Goal: Task Accomplishment & Management: Use online tool/utility

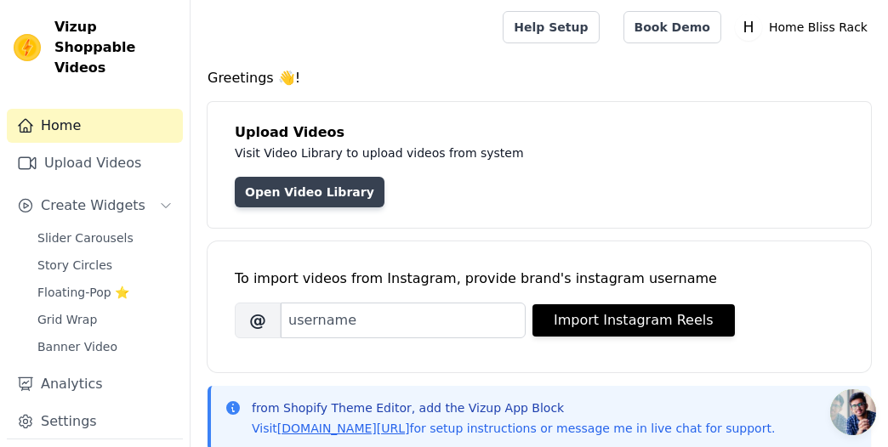
click at [295, 179] on link "Open Video Library" at bounding box center [310, 192] width 150 height 31
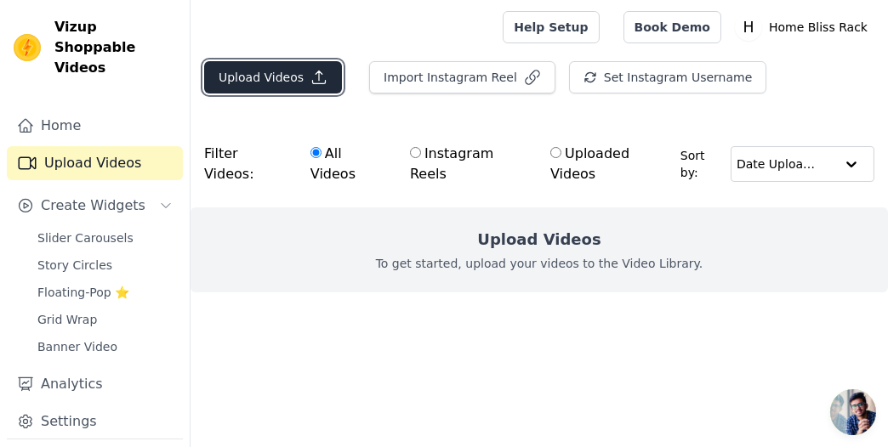
click at [292, 88] on button "Upload Videos" at bounding box center [273, 77] width 138 height 32
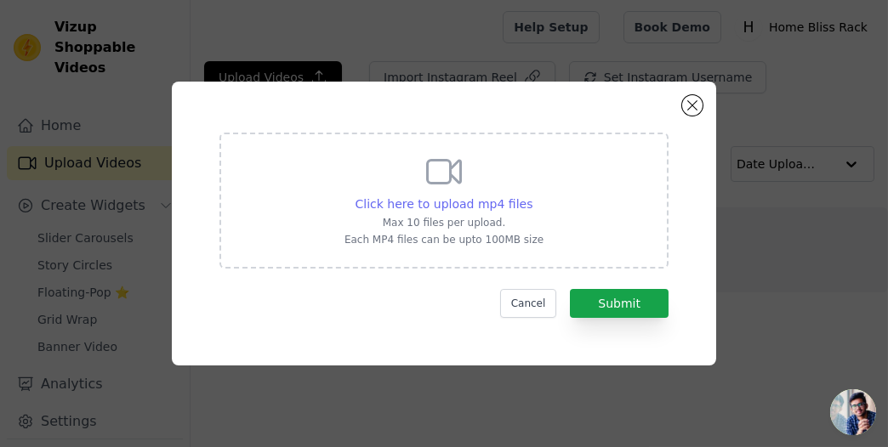
click at [446, 197] on span "Click here to upload mp4 files" at bounding box center [445, 204] width 178 height 14
click at [532, 196] on input "Click here to upload mp4 files Max 10 files per upload. Each MP4 files can be u…" at bounding box center [532, 195] width 1 height 1
type input "C:\fakepath\1756279183139.mp4"
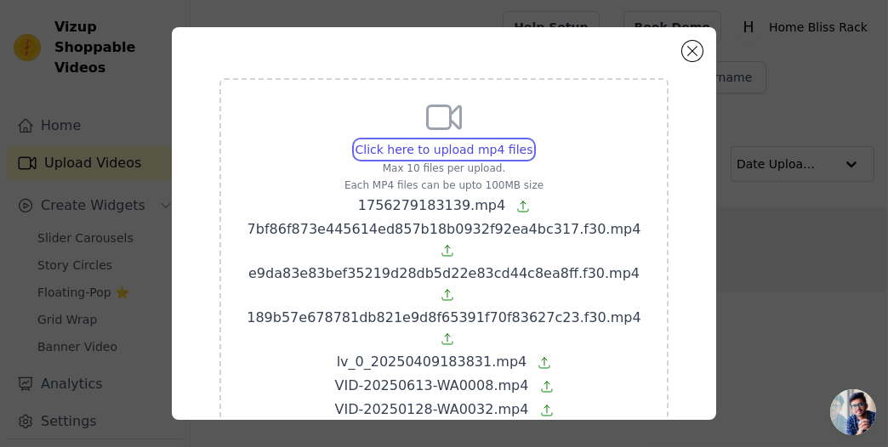
scroll to position [80, 0]
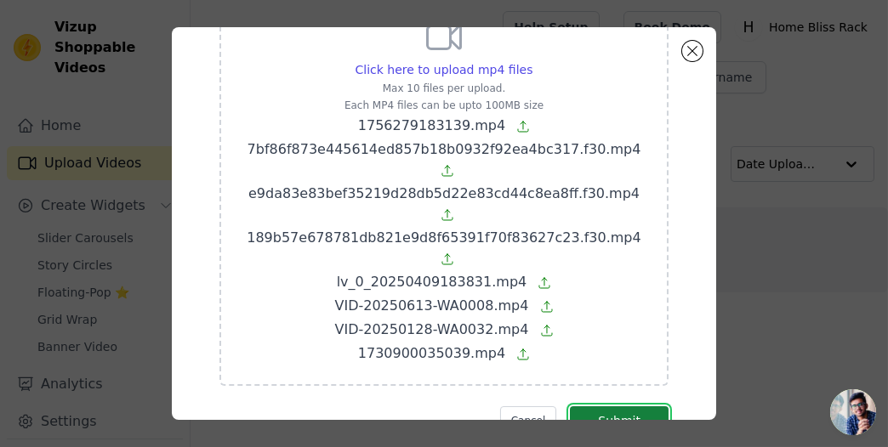
click at [602, 407] on button "Submit" at bounding box center [619, 421] width 99 height 29
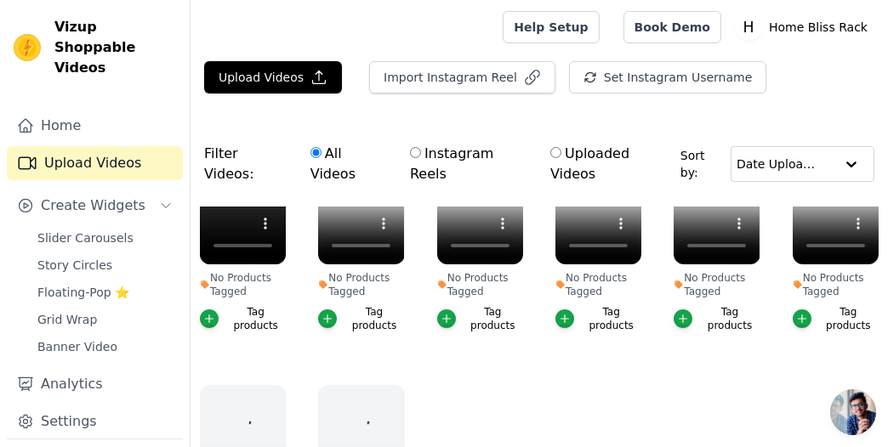
scroll to position [139, 0]
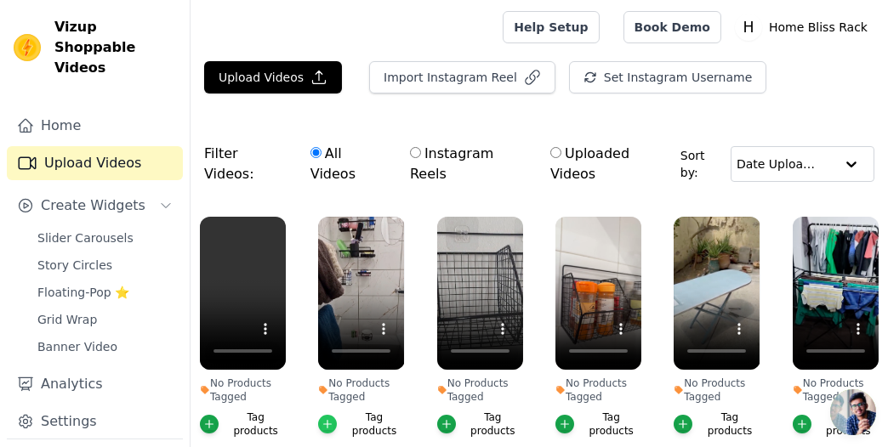
click at [324, 418] on icon "button" at bounding box center [328, 424] width 12 height 12
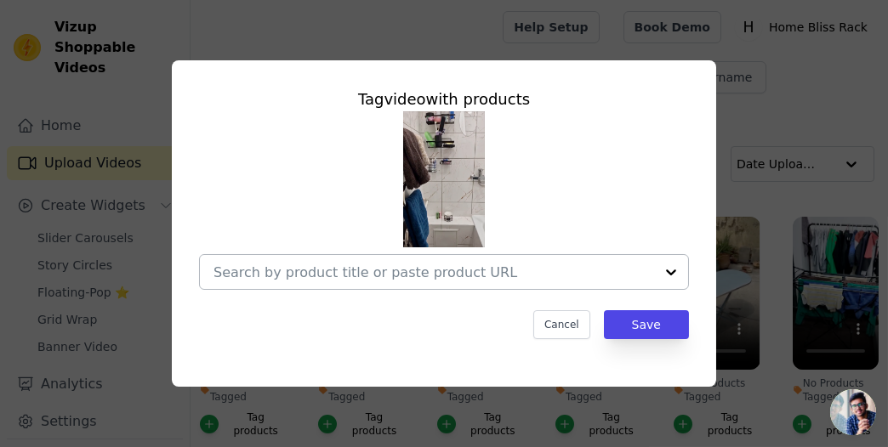
click at [663, 273] on div at bounding box center [671, 272] width 34 height 34
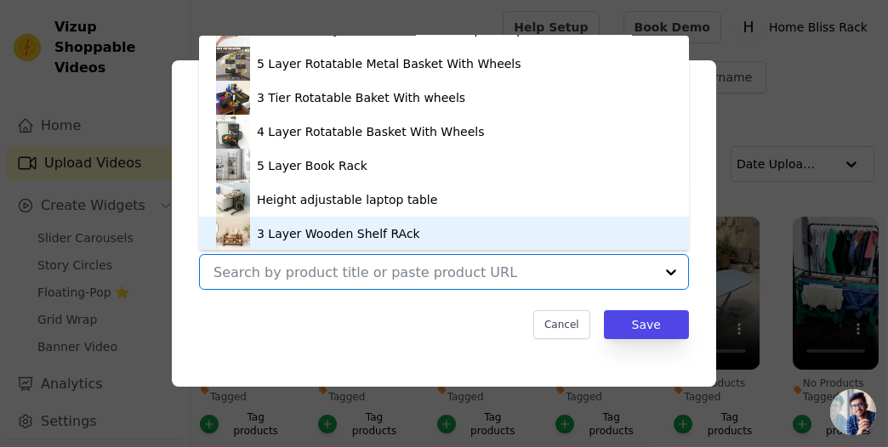
scroll to position [1180, 0]
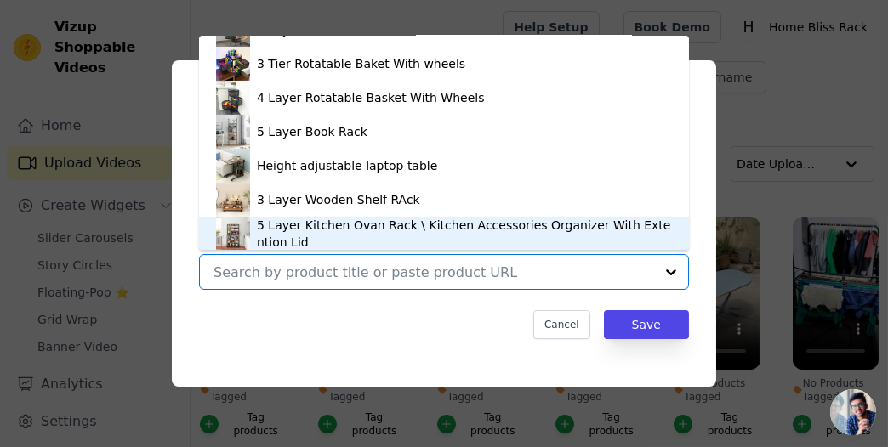
click at [383, 261] on div at bounding box center [433, 272] width 441 height 34
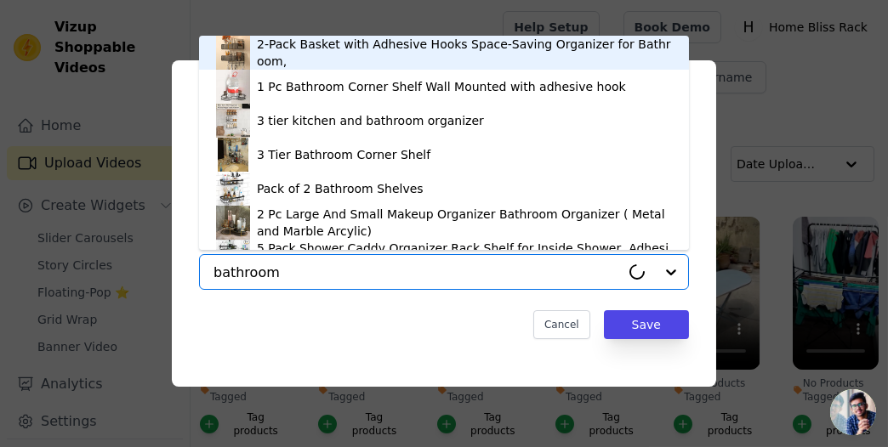
type input "bathroom 5"
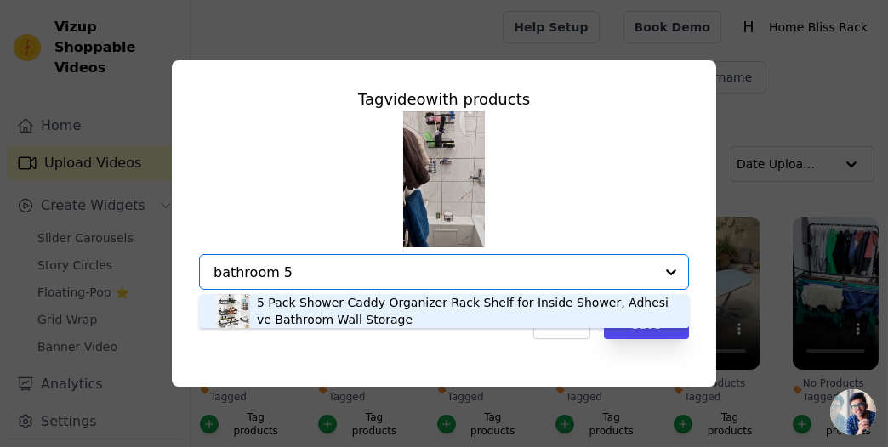
click at [375, 321] on div "5 Pack Shower Caddy Organizer Rack Shelf for Inside Shower, Adhesive Bathroom W…" at bounding box center [464, 311] width 415 height 34
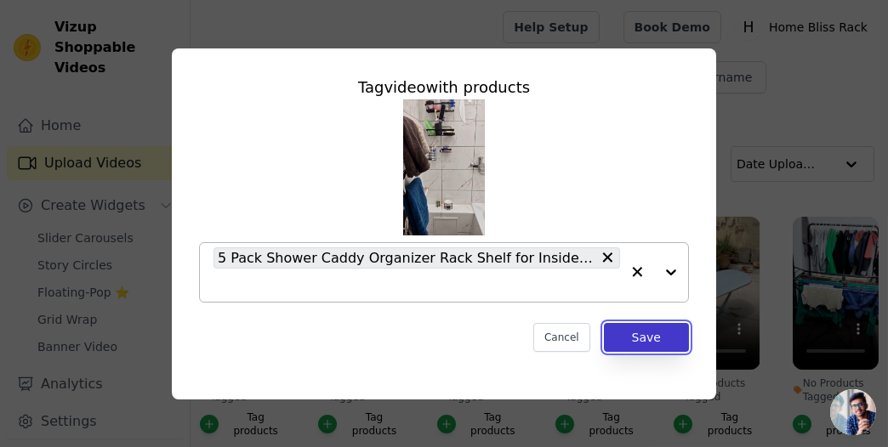
click at [652, 332] on button "Save" at bounding box center [646, 337] width 85 height 29
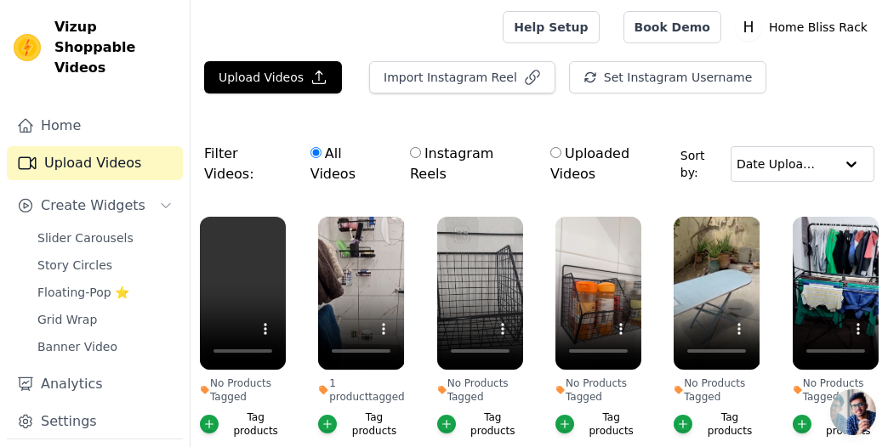
click at [353, 423] on div "1 product tagged Tag products" at bounding box center [361, 331] width 105 height 247
click at [239, 421] on div "No Products Tagged Tag products" at bounding box center [243, 331] width 105 height 247
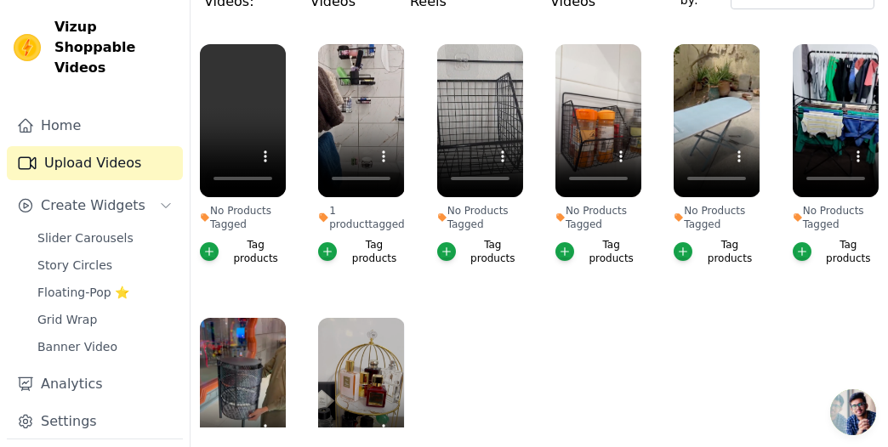
scroll to position [0, 0]
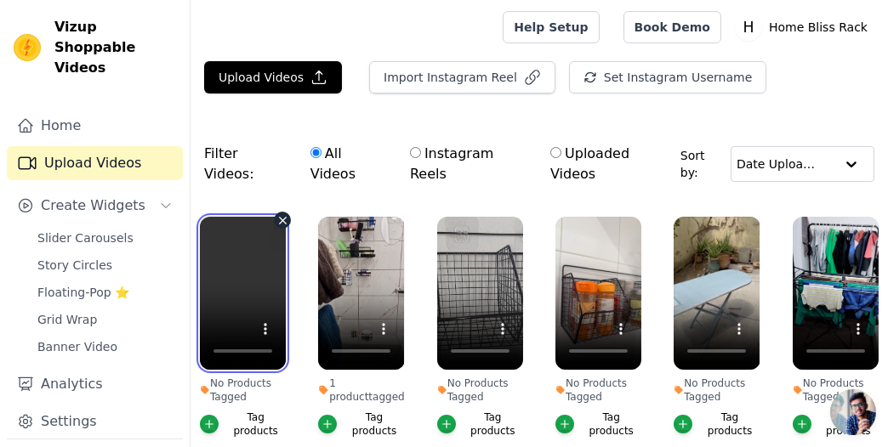
click at [266, 234] on video at bounding box center [243, 293] width 86 height 153
click at [246, 257] on video at bounding box center [243, 293] width 86 height 153
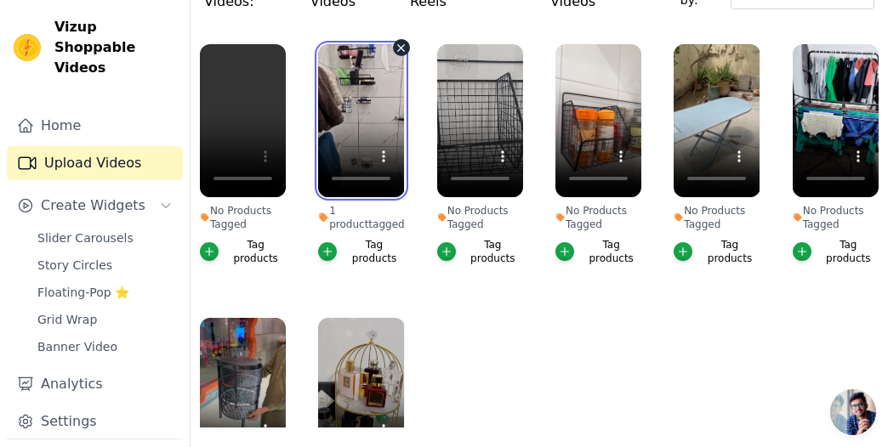
click at [373, 68] on video at bounding box center [361, 120] width 86 height 153
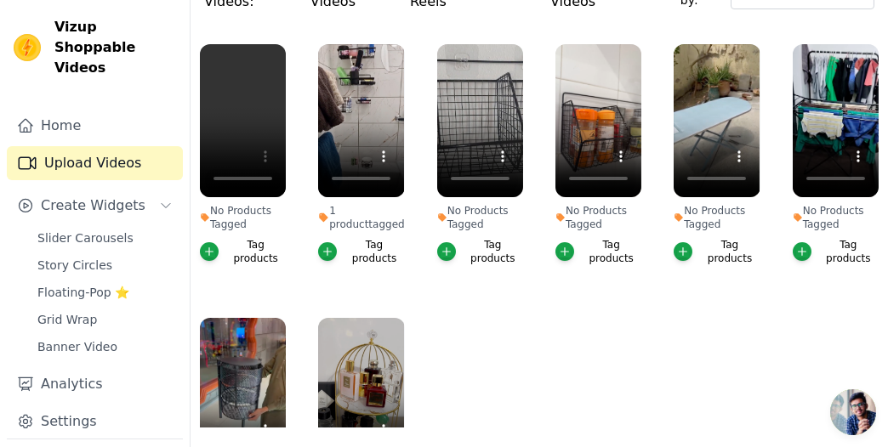
click at [289, 196] on div "No Products Tagged Tag products" at bounding box center [243, 158] width 105 height 247
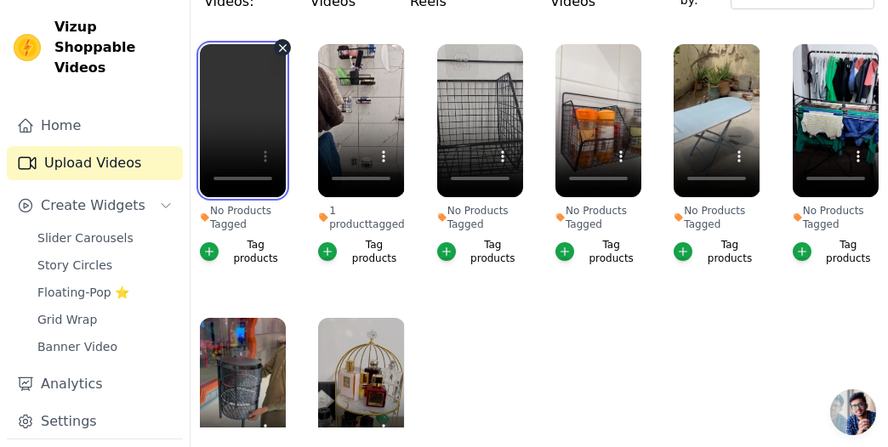
click at [235, 100] on video at bounding box center [243, 120] width 86 height 153
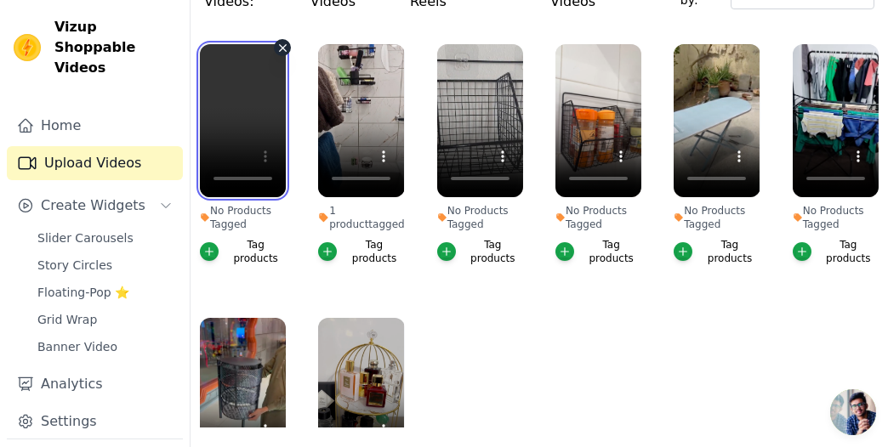
click at [235, 100] on video at bounding box center [243, 120] width 86 height 153
click at [235, 64] on video at bounding box center [243, 120] width 86 height 153
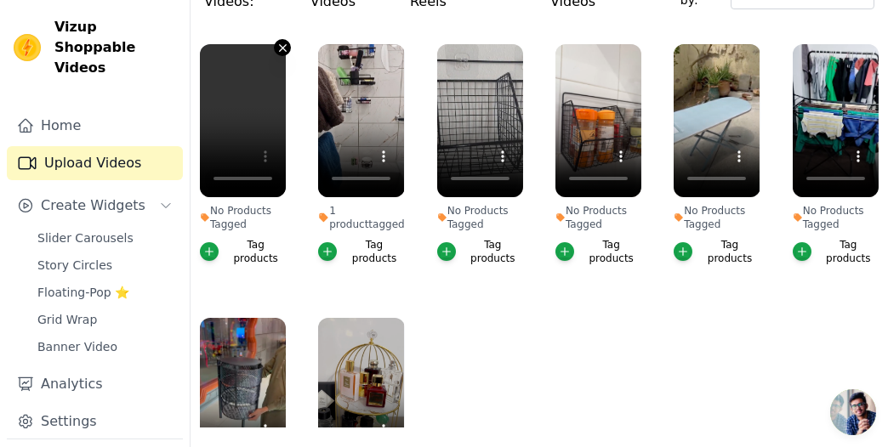
click at [283, 44] on icon "button" at bounding box center [283, 47] width 7 height 7
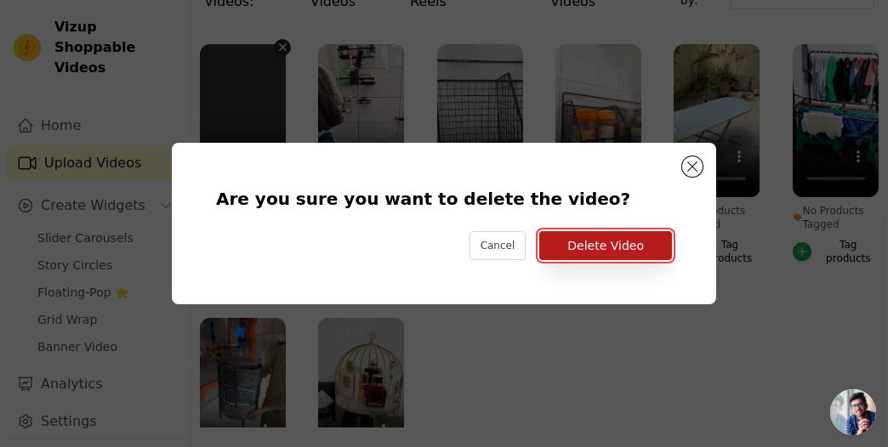
click at [647, 252] on button "Delete Video" at bounding box center [605, 245] width 133 height 29
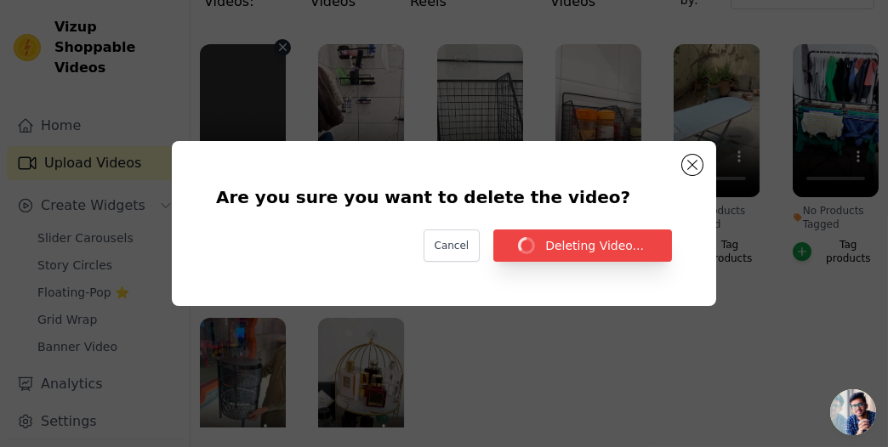
scroll to position [173, 0]
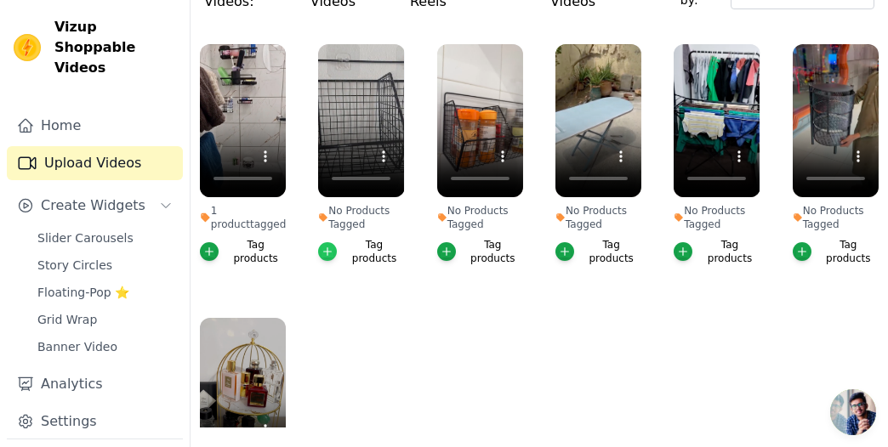
click at [331, 246] on icon "button" at bounding box center [328, 252] width 12 height 12
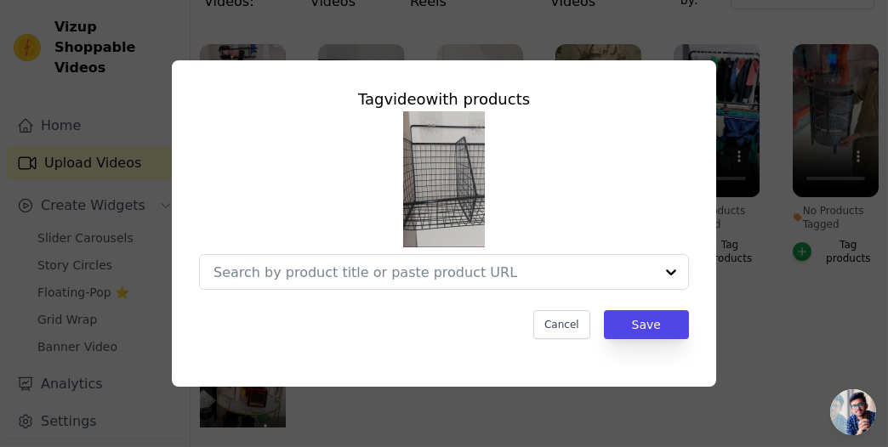
scroll to position [0, 0]
click at [669, 279] on div at bounding box center [671, 272] width 34 height 34
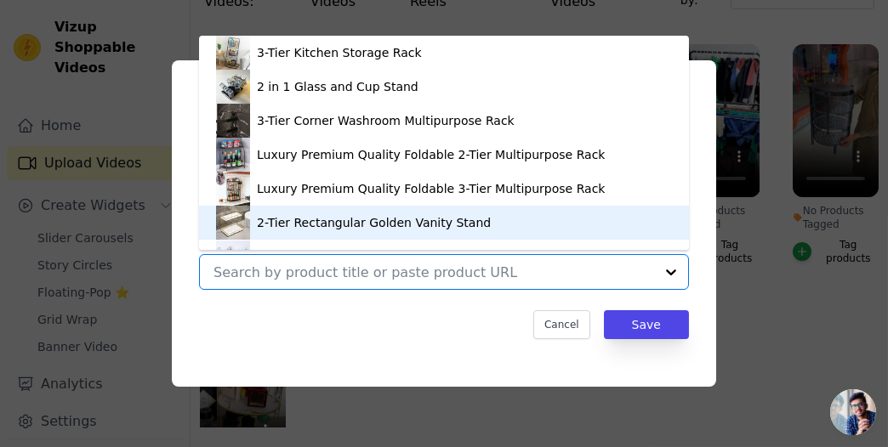
click at [367, 272] on input "No Products Tagged Tag video with products 3-Tier Kitchen Storage Rack 2 in 1 G…" at bounding box center [433, 273] width 441 height 16
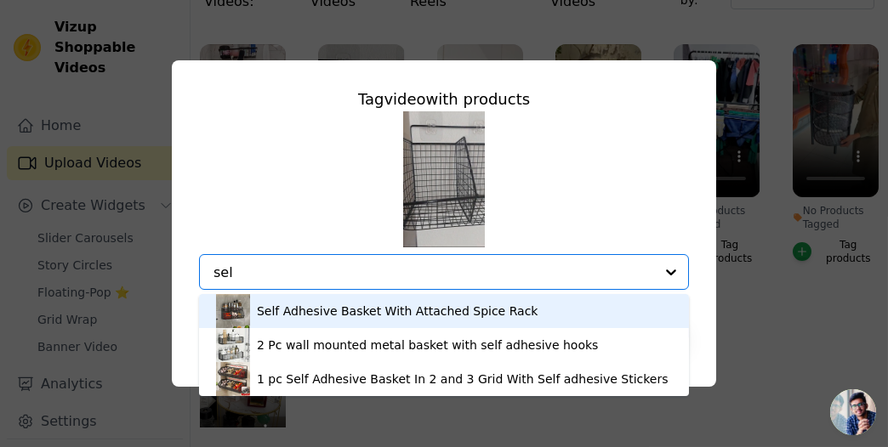
type input "self"
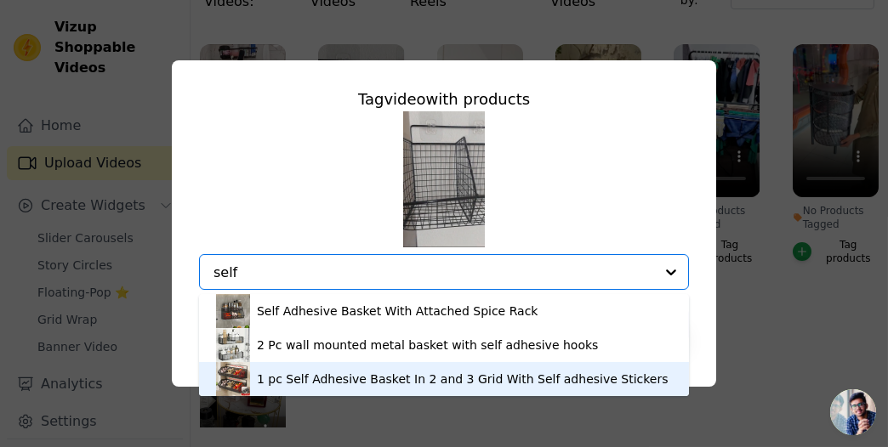
click at [319, 380] on div "1 pc Self Adhesive Basket In 2 and 3 Grid With Self adhesive Stickers" at bounding box center [463, 379] width 412 height 17
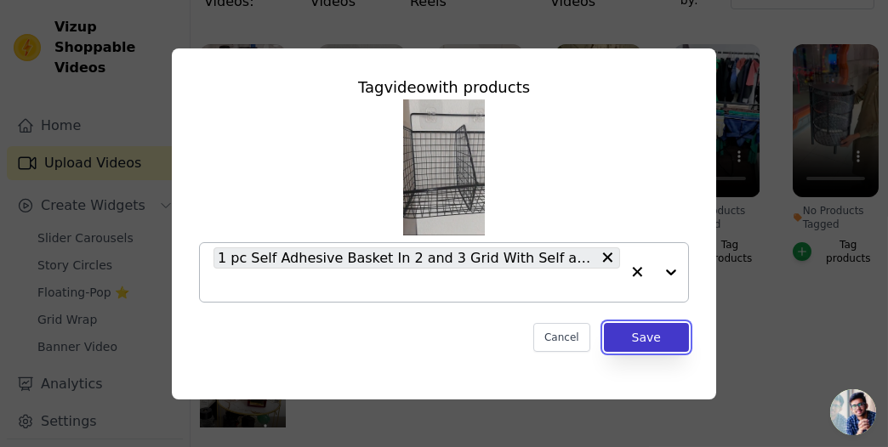
click at [645, 337] on button "Save" at bounding box center [646, 337] width 85 height 29
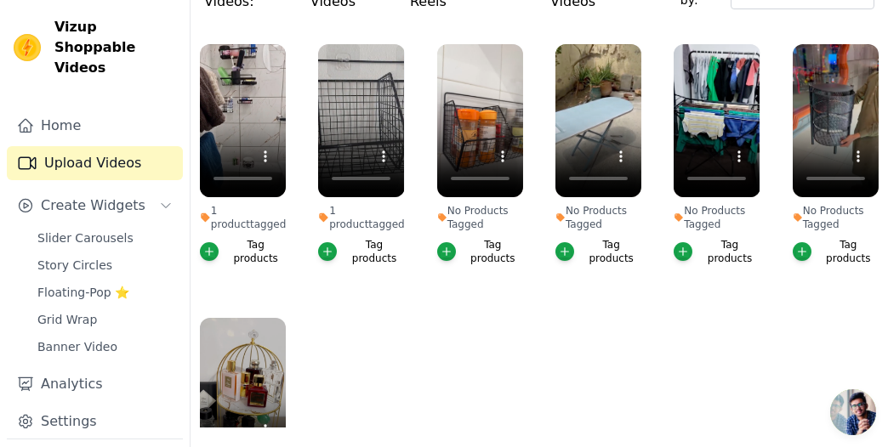
click at [343, 301] on ul "1 product tagged Tag products 1 product tagged Tag products No Products Tagged …" at bounding box center [539, 231] width 697 height 393
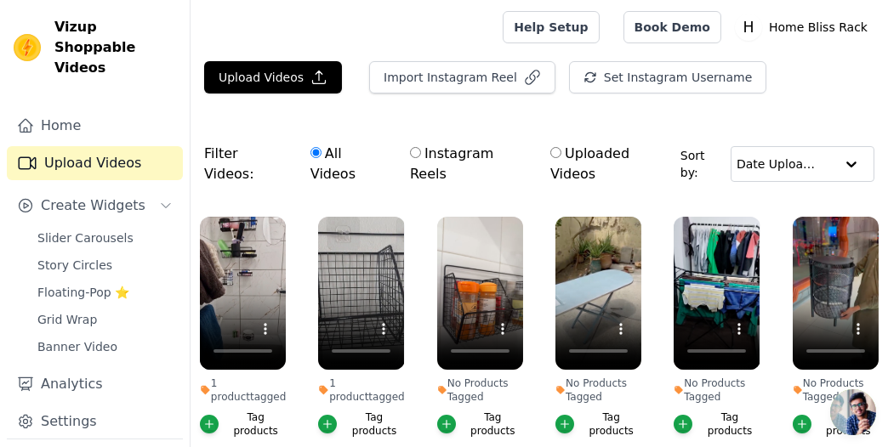
scroll to position [3, 0]
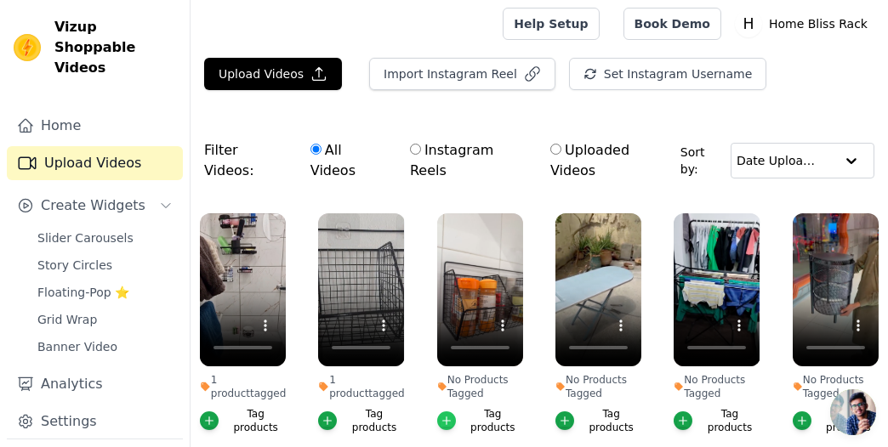
click at [446, 412] on div "button" at bounding box center [446, 421] width 19 height 19
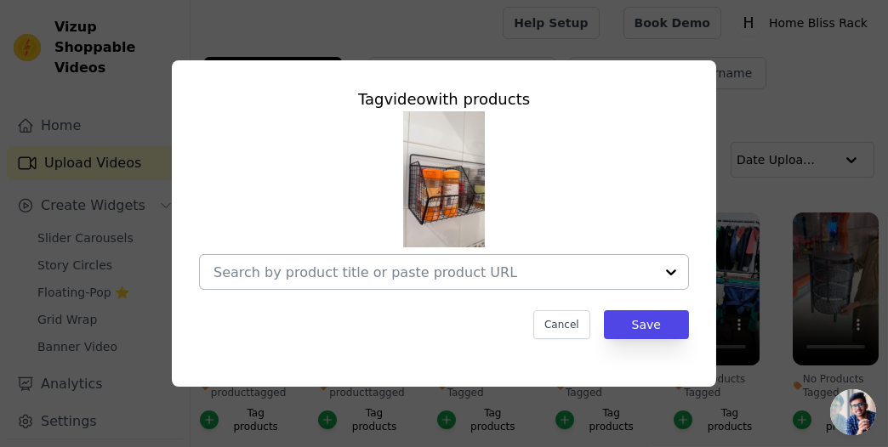
click at [425, 262] on div at bounding box center [433, 272] width 441 height 34
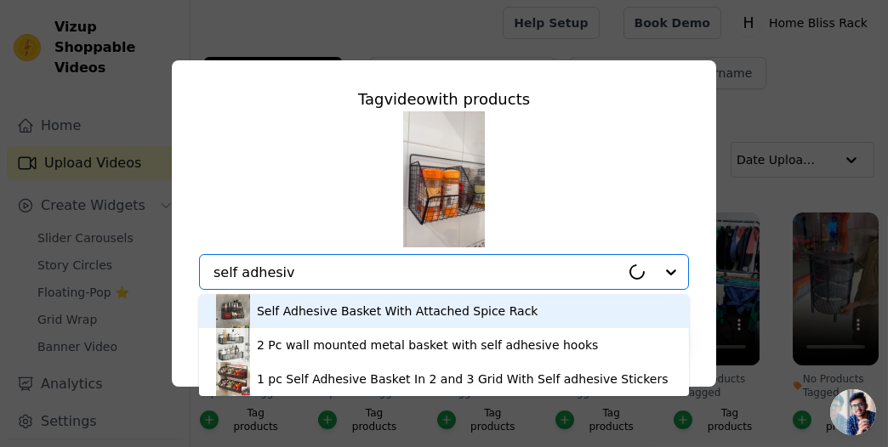
type input "self adhesive"
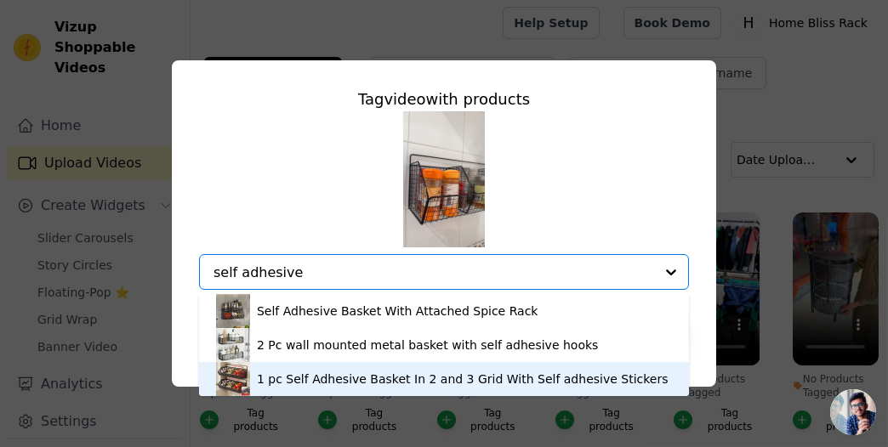
click at [378, 373] on div "1 pc Self Adhesive Basket In 2 and 3 Grid With Self adhesive Stickers" at bounding box center [463, 379] width 412 height 17
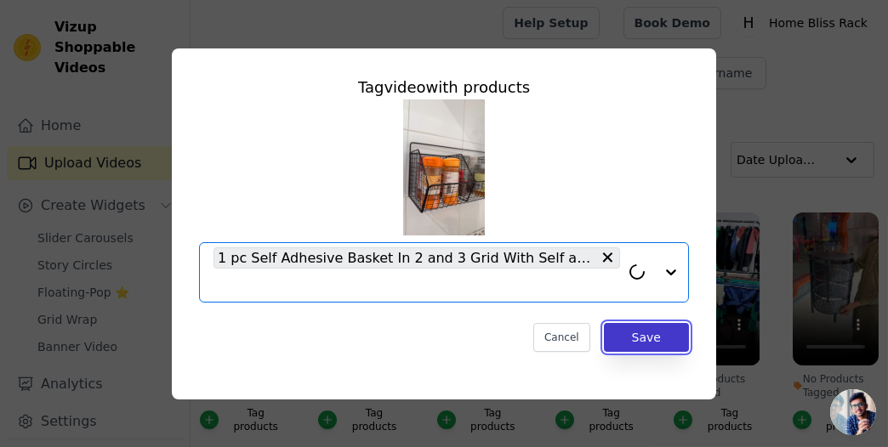
click at [658, 342] on button "Save" at bounding box center [646, 337] width 85 height 29
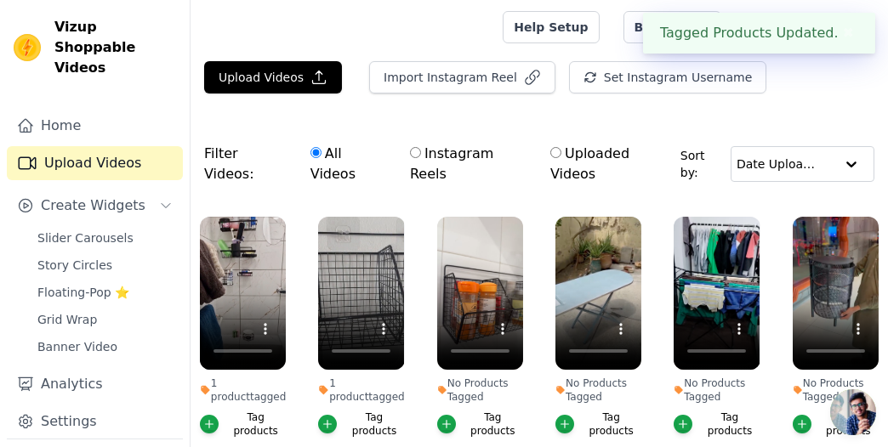
scroll to position [3, 0]
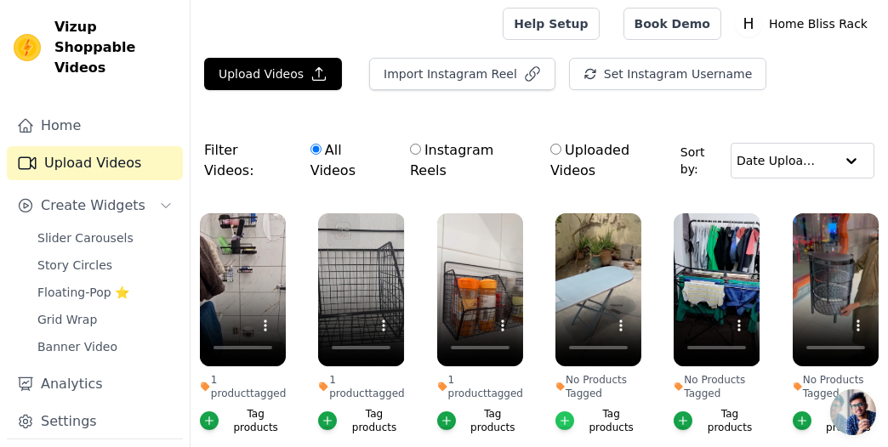
click at [567, 415] on icon "button" at bounding box center [565, 421] width 12 height 12
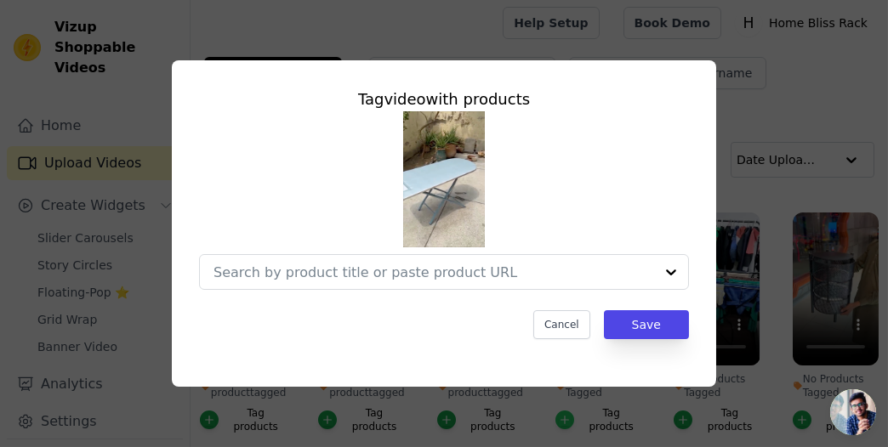
scroll to position [0, 0]
click at [495, 257] on div at bounding box center [416, 272] width 407 height 34
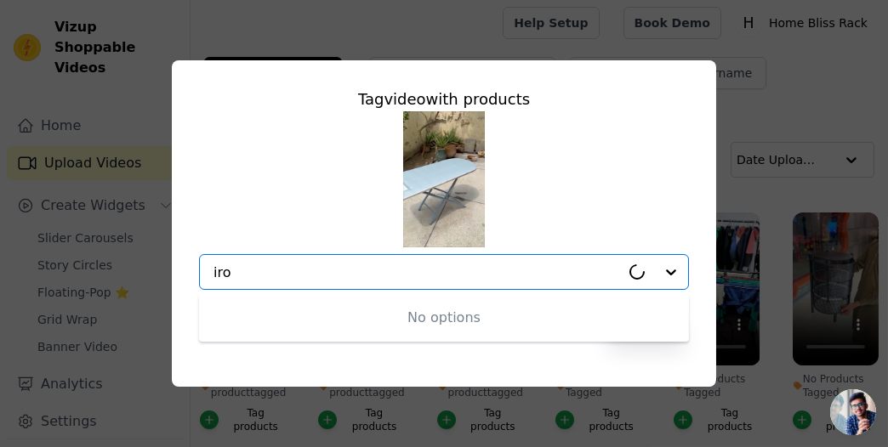
type input "iron"
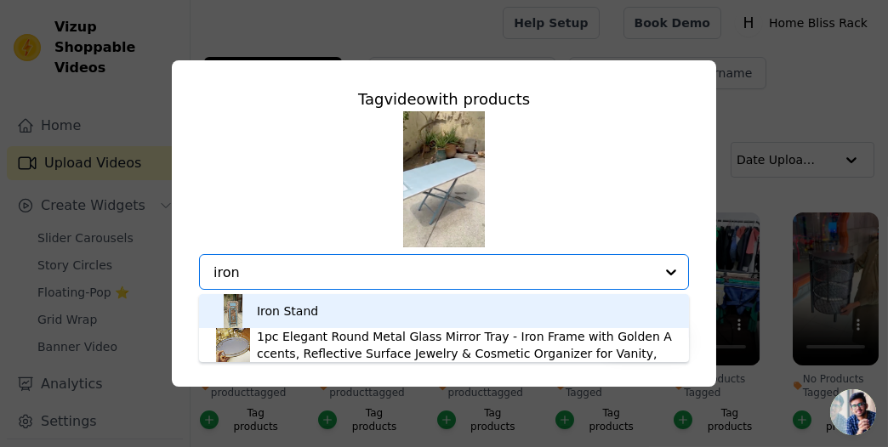
click at [417, 306] on div "Iron Stand" at bounding box center [444, 311] width 456 height 34
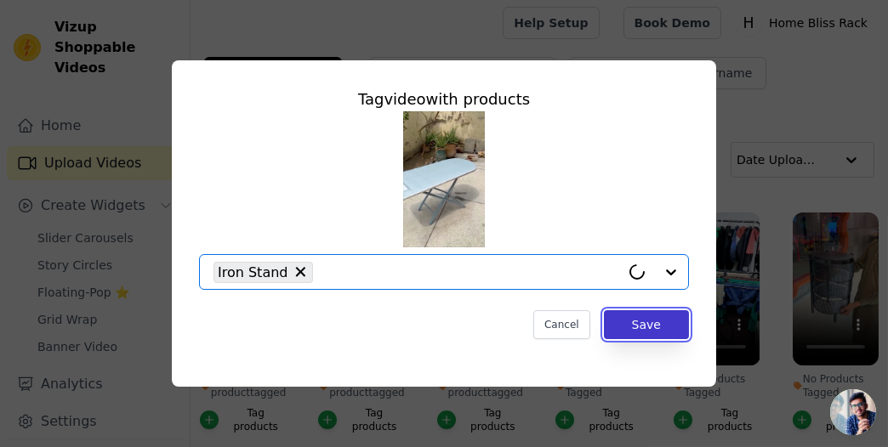
click at [621, 326] on button "Save" at bounding box center [646, 324] width 85 height 29
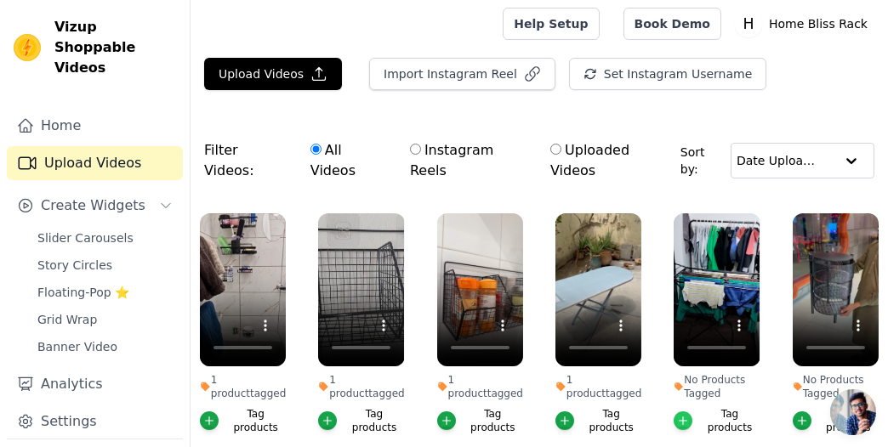
click at [686, 418] on icon "button" at bounding box center [684, 422] width 8 height 8
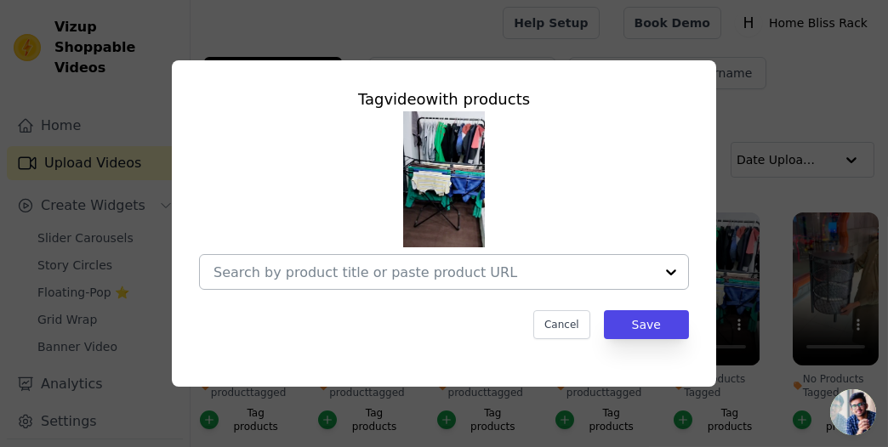
click at [535, 264] on div at bounding box center [433, 272] width 441 height 34
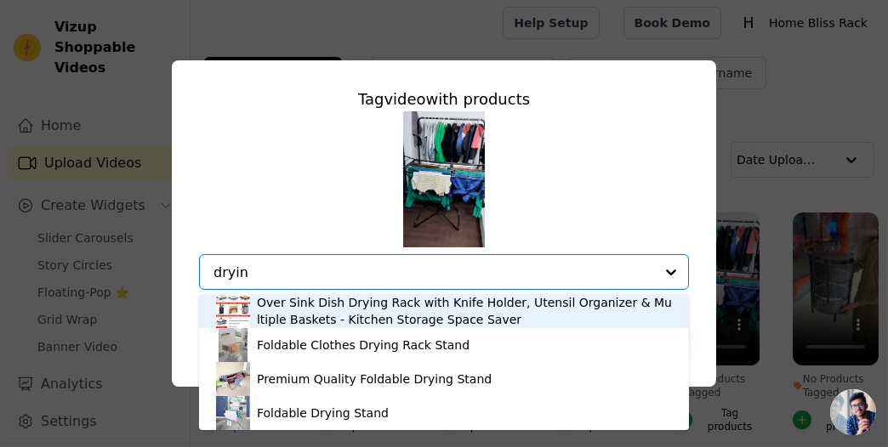
type input "drying"
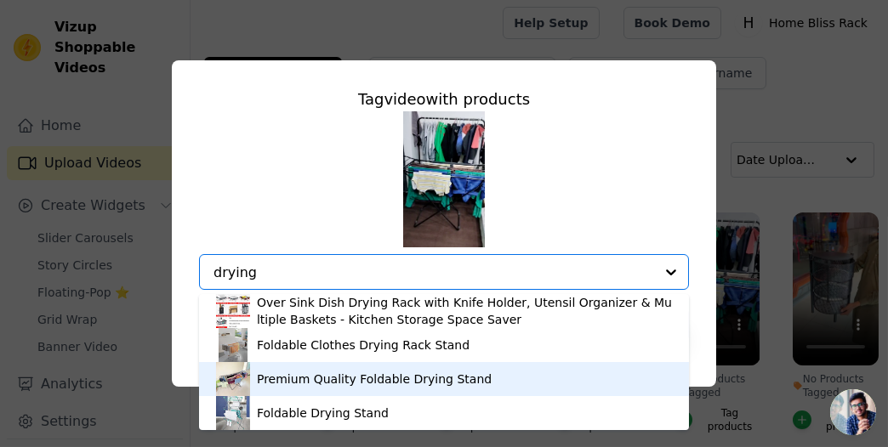
click at [450, 386] on div "Premium Quality Foldable Drying Stand" at bounding box center [374, 379] width 235 height 17
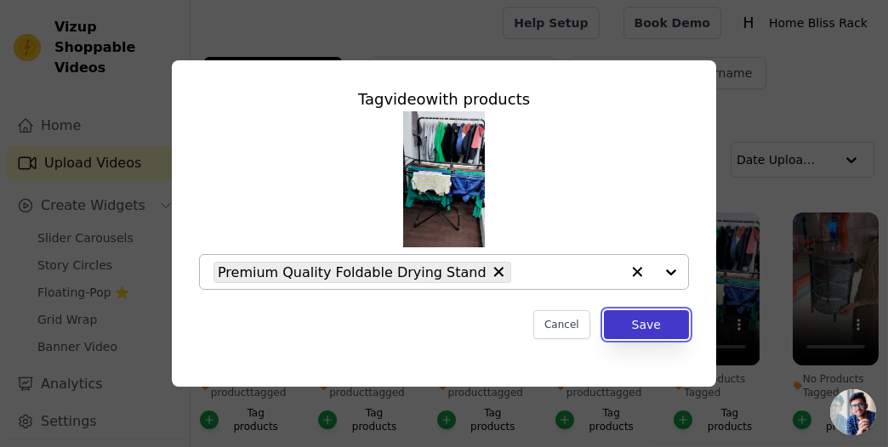
click at [633, 322] on button "Save" at bounding box center [646, 324] width 85 height 29
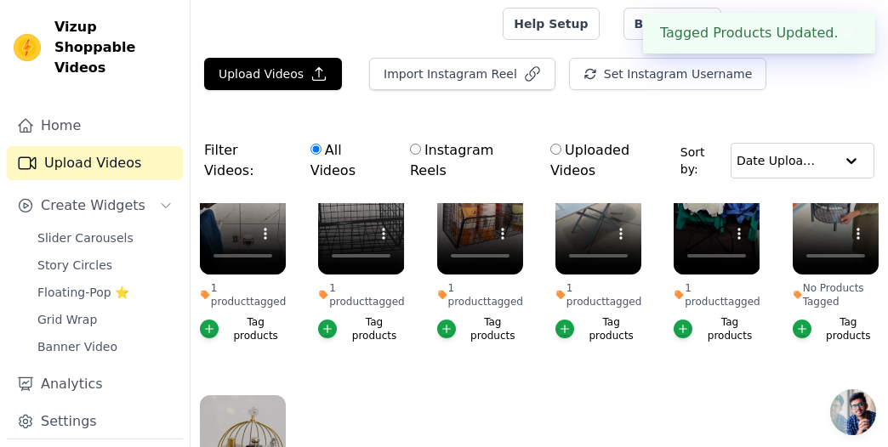
scroll to position [93, 0]
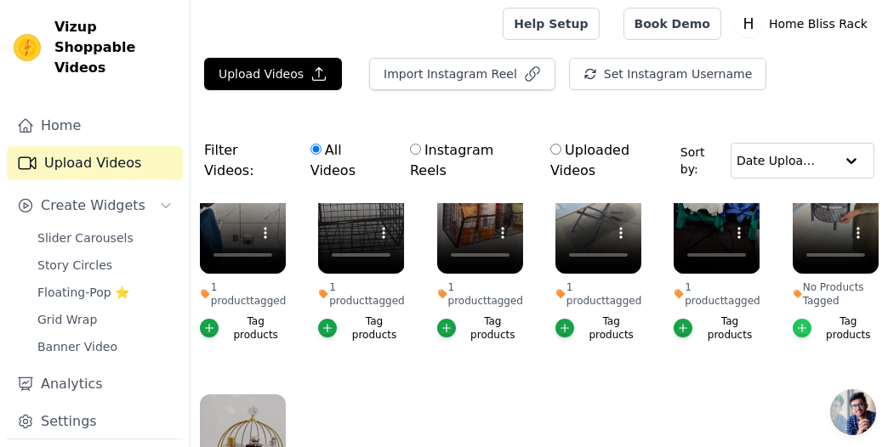
click at [804, 322] on icon "button" at bounding box center [802, 328] width 12 height 12
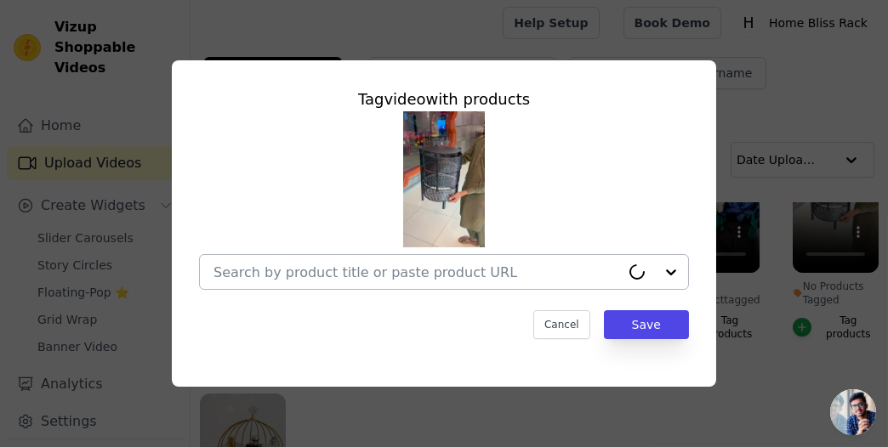
click at [484, 270] on input "No Products Tagged Tag video with products Cancel Save Tag products" at bounding box center [416, 273] width 407 height 16
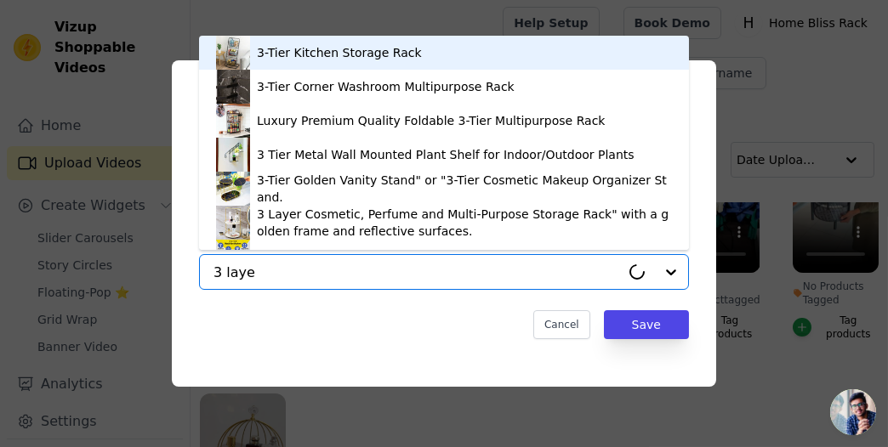
type input "3 layer"
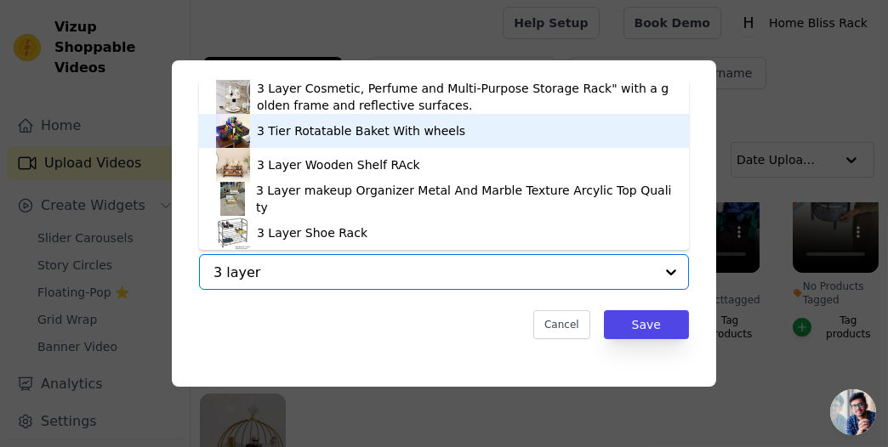
click at [453, 130] on div "3 Tier Rotatable Baket With wheels" at bounding box center [444, 131] width 456 height 34
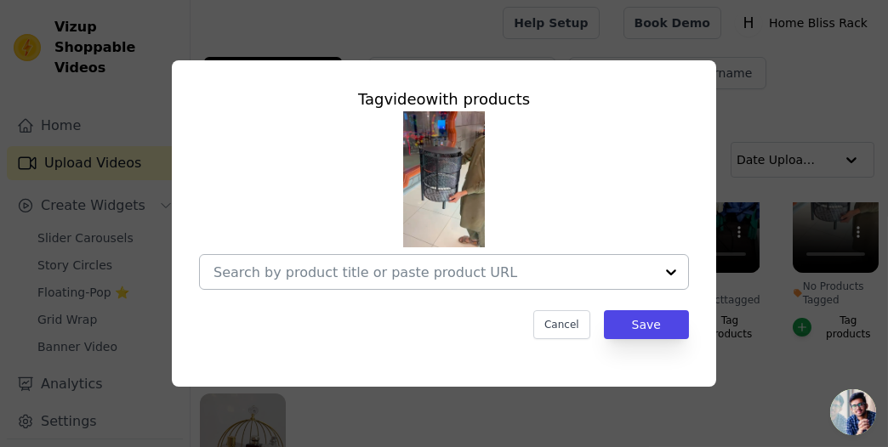
click at [414, 261] on div at bounding box center [433, 272] width 441 height 34
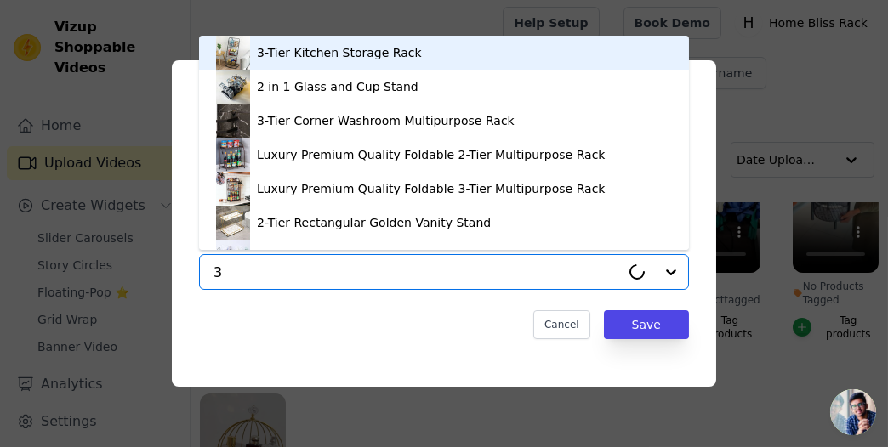
click at [401, 266] on input "3" at bounding box center [416, 273] width 407 height 16
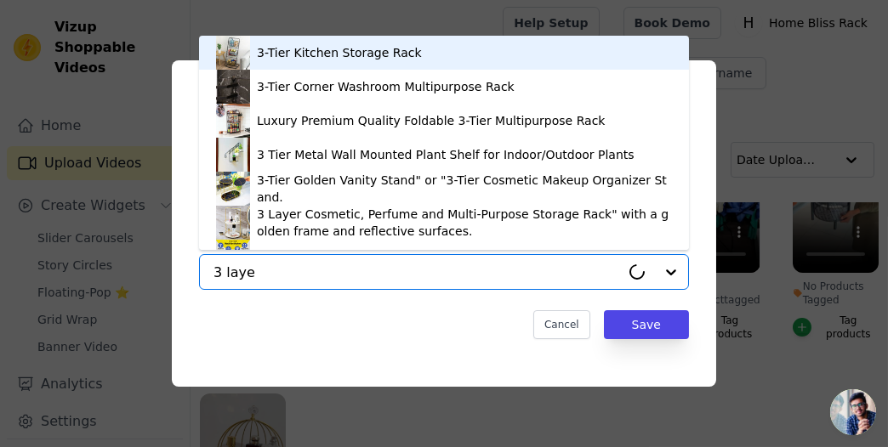
type input "3 layer"
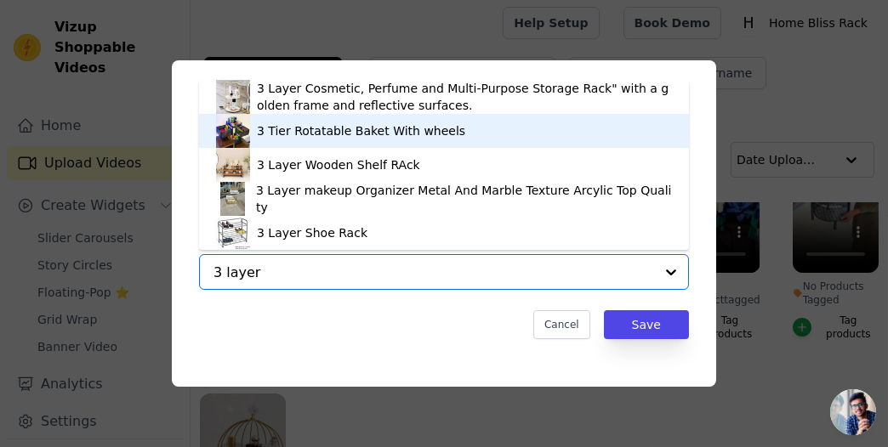
click at [418, 141] on div "3 Tier Rotatable Baket With wheels" at bounding box center [444, 131] width 456 height 34
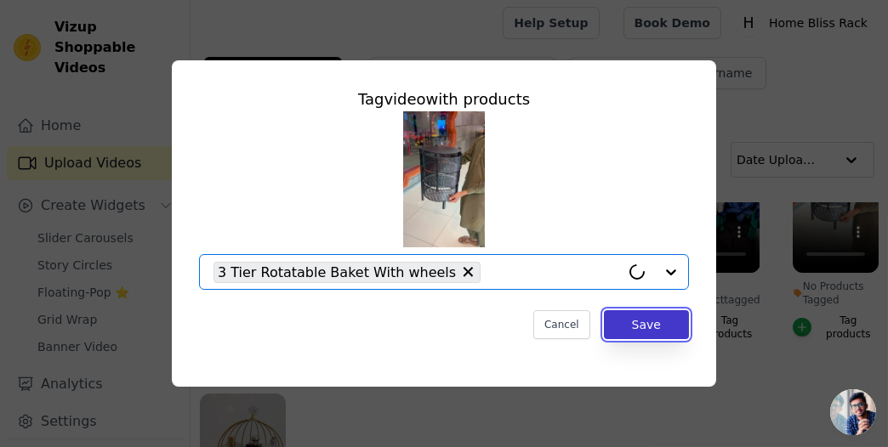
click at [624, 323] on button "Save" at bounding box center [646, 324] width 85 height 29
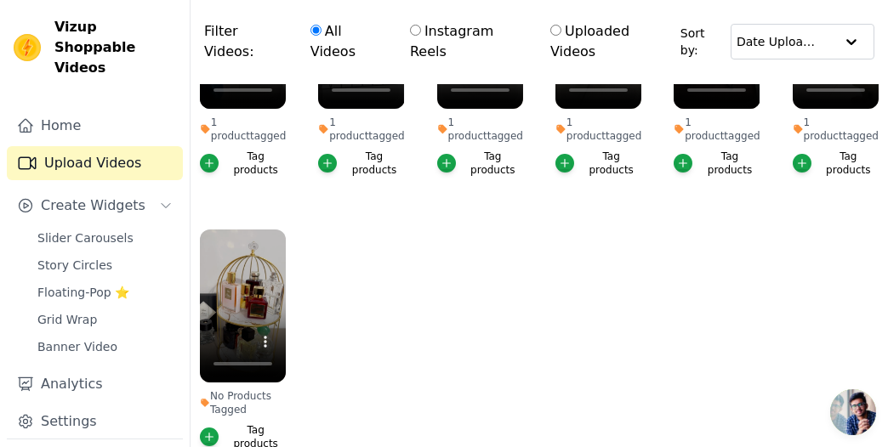
scroll to position [128, 0]
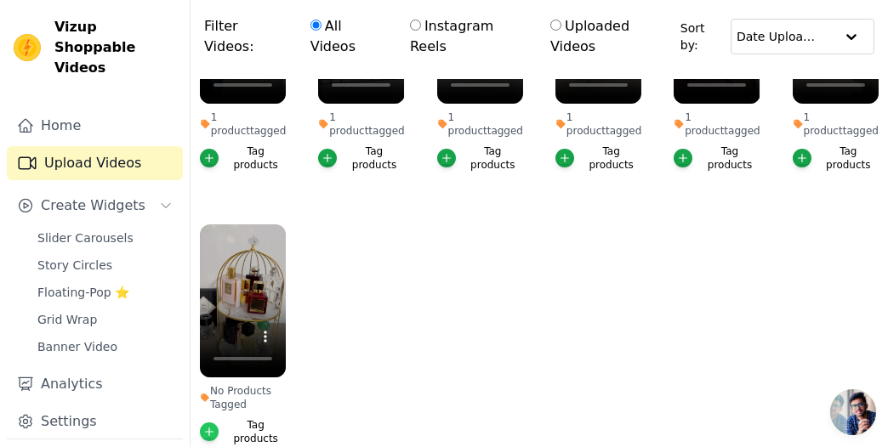
click at [209, 426] on icon "button" at bounding box center [209, 432] width 12 height 12
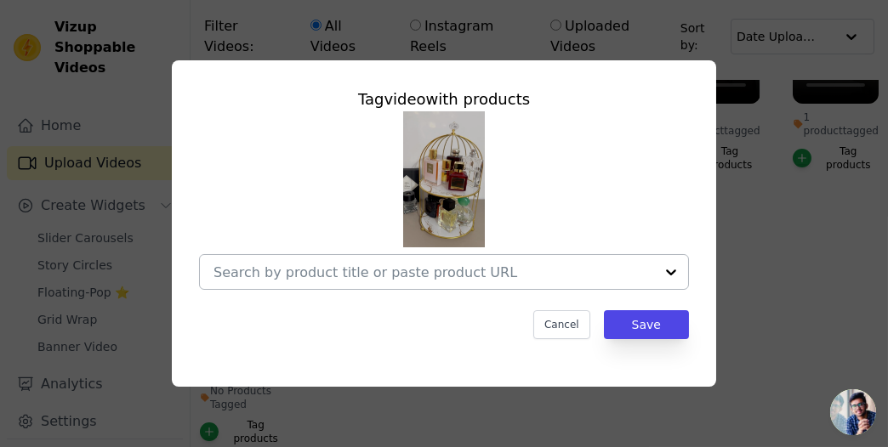
click at [285, 276] on input "No Products Tagged Tag video with products Cancel Save Tag products" at bounding box center [433, 273] width 441 height 16
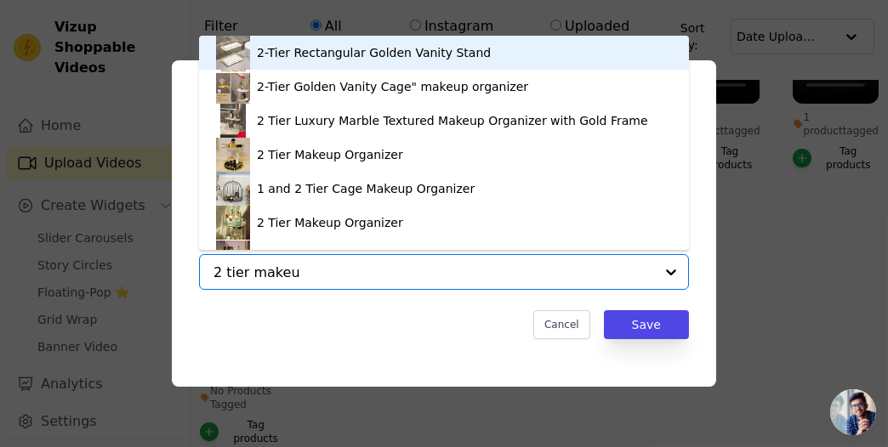
type input "2 tier makeup"
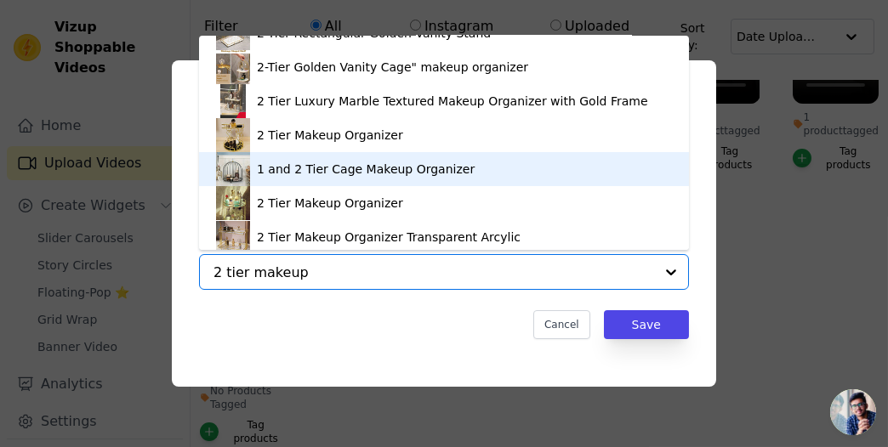
scroll to position [24, 0]
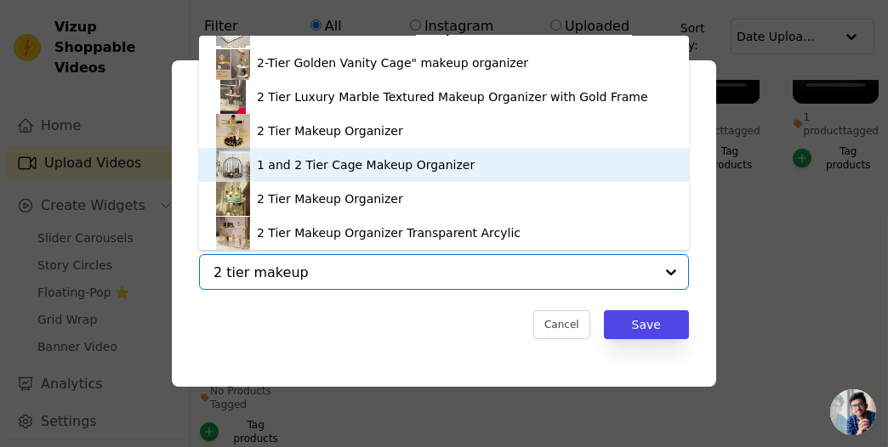
click at [315, 163] on div "1 and 2 Tier Cage Makeup Organizer" at bounding box center [366, 165] width 218 height 17
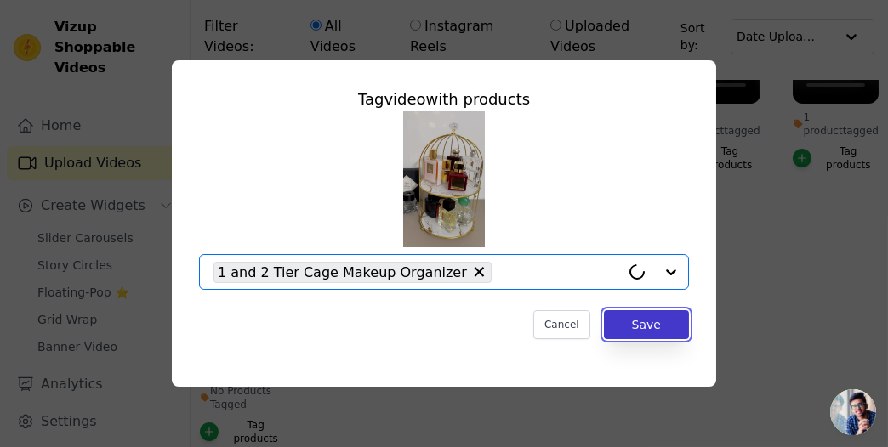
click at [647, 327] on button "Save" at bounding box center [646, 324] width 85 height 29
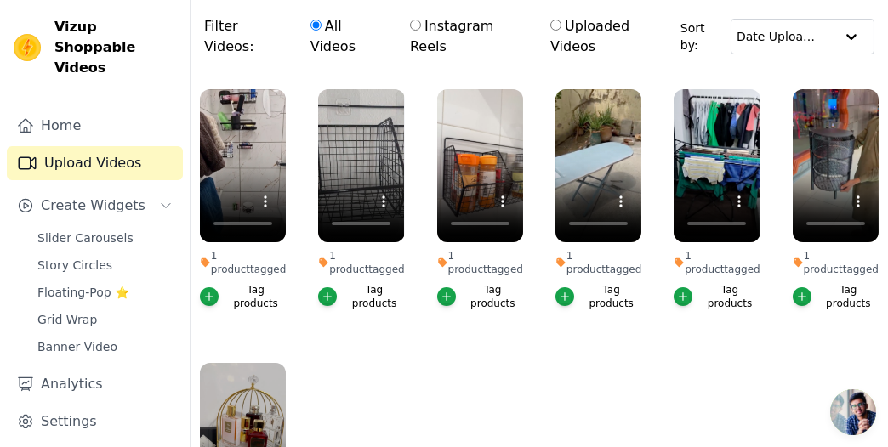
scroll to position [0, 0]
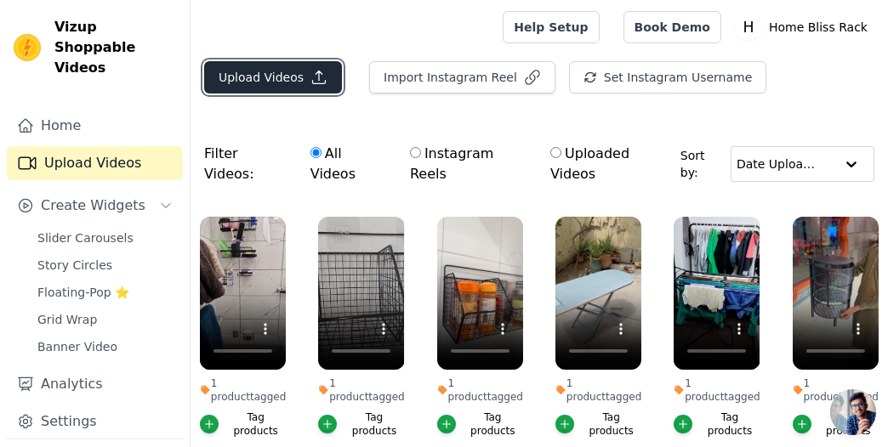
click at [265, 74] on button "Upload Videos" at bounding box center [273, 77] width 138 height 32
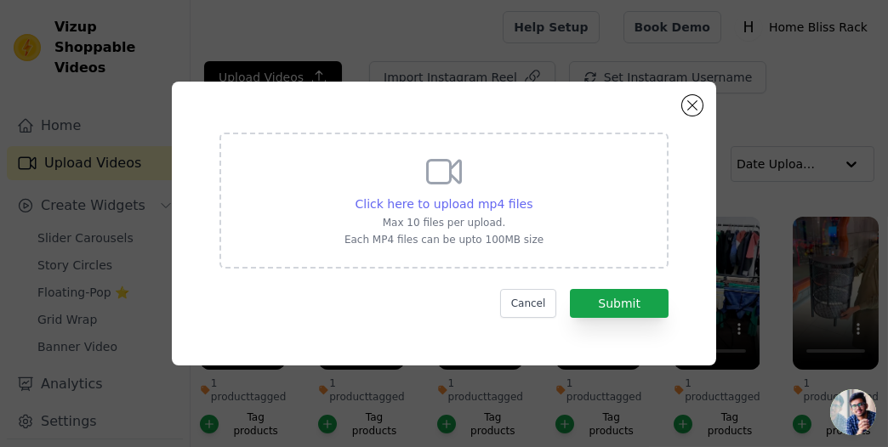
click at [480, 196] on div "Click here to upload mp4 files" at bounding box center [445, 204] width 178 height 17
click at [532, 196] on input "Click here to upload mp4 files Max 10 files per upload. Each MP4 files can be u…" at bounding box center [532, 195] width 1 height 1
type input "C:\fakepath\So convenient and aesthetic 😍🎀@thedreamdecor.pk #organisewithme #ac…"
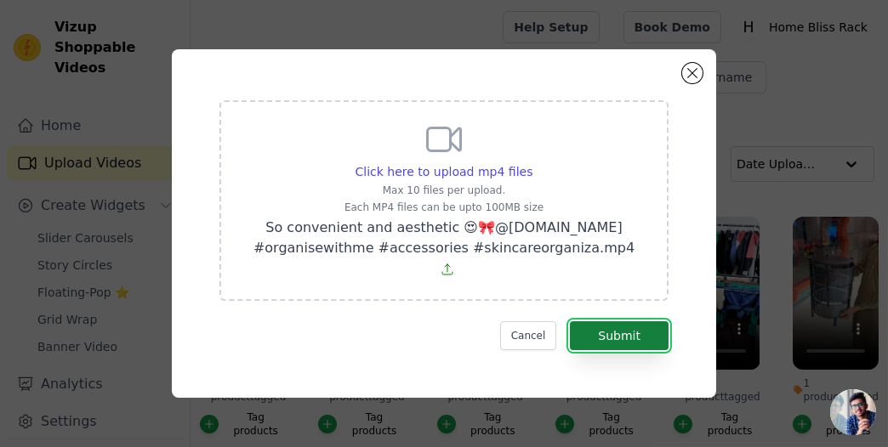
click at [620, 322] on button "Submit" at bounding box center [619, 336] width 99 height 29
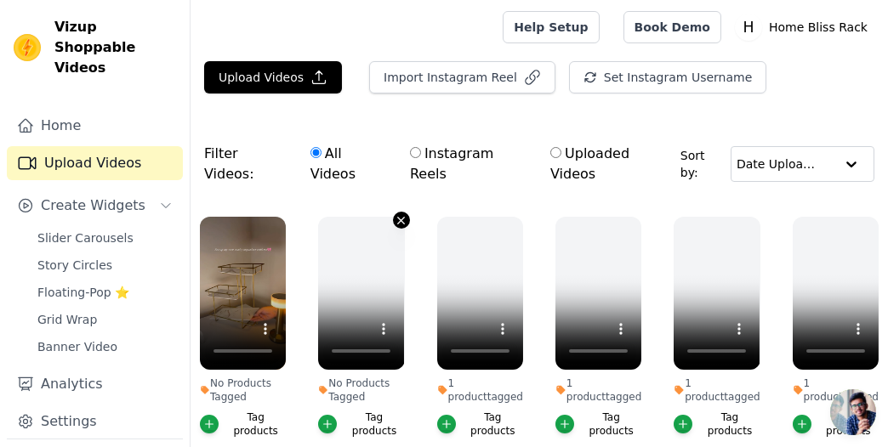
click at [401, 214] on icon "button" at bounding box center [401, 220] width 13 height 13
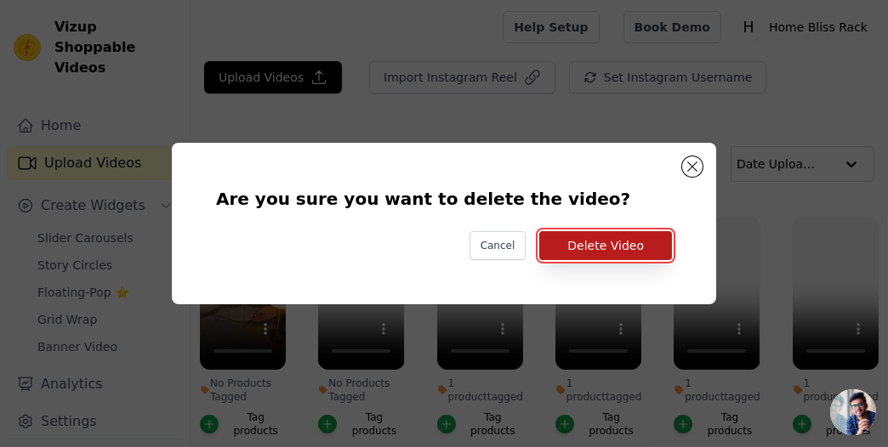
click at [570, 249] on button "Delete Video" at bounding box center [605, 245] width 133 height 29
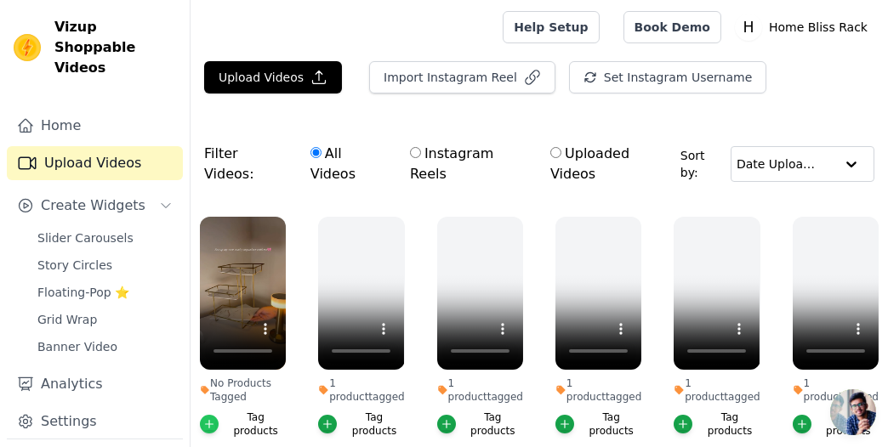
click at [208, 418] on icon "button" at bounding box center [209, 424] width 12 height 12
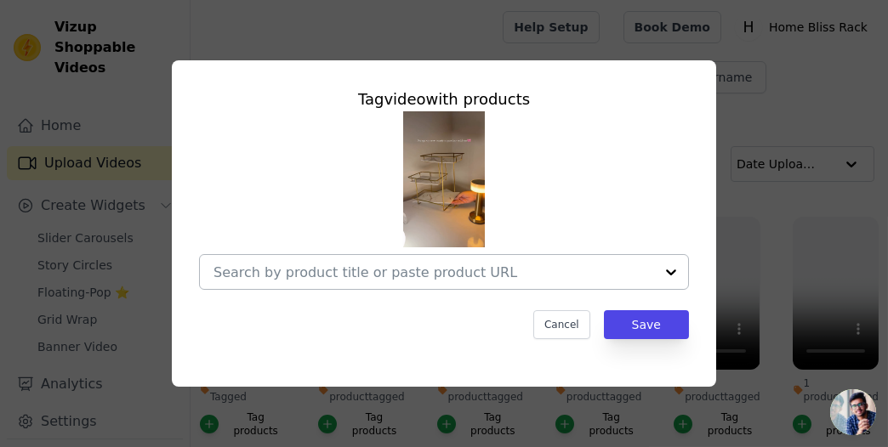
click at [331, 276] on input "No Products Tagged Tag video with products Cancel Save Tag products" at bounding box center [433, 273] width 441 height 16
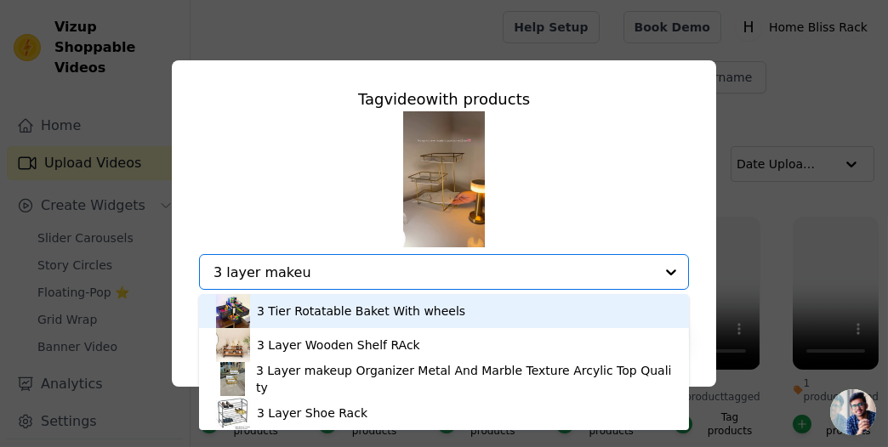
type input "3 layer makeup"
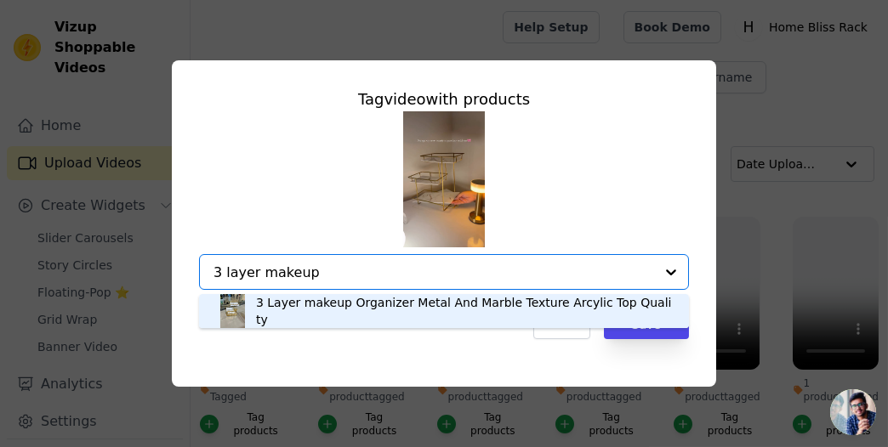
click at [427, 308] on div "3 Layer makeup Organizer Metal And Marble Texture Arcylic Top Quality" at bounding box center [464, 311] width 416 height 34
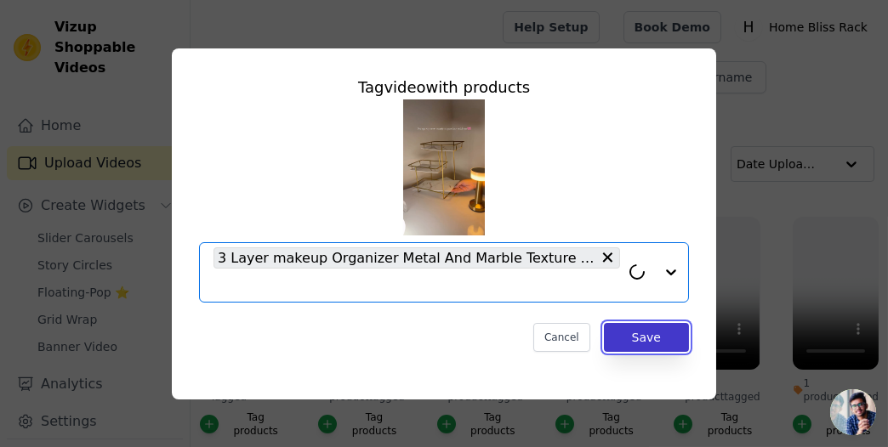
click at [646, 342] on button "Save" at bounding box center [646, 337] width 85 height 29
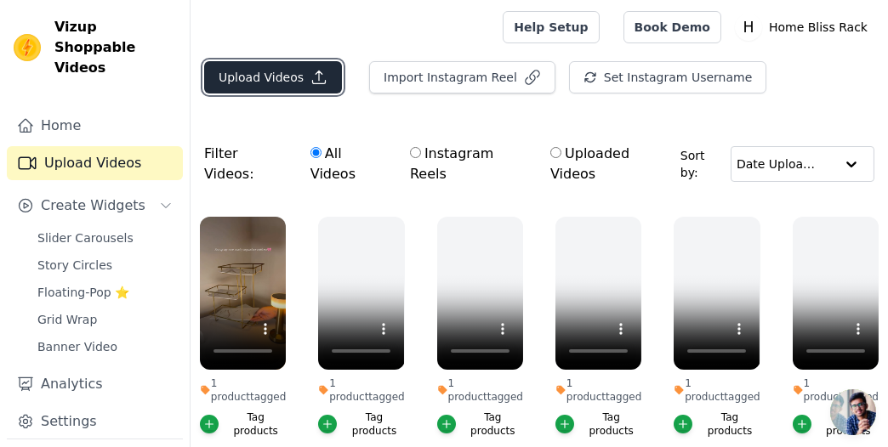
click at [239, 76] on button "Upload Videos" at bounding box center [273, 77] width 138 height 32
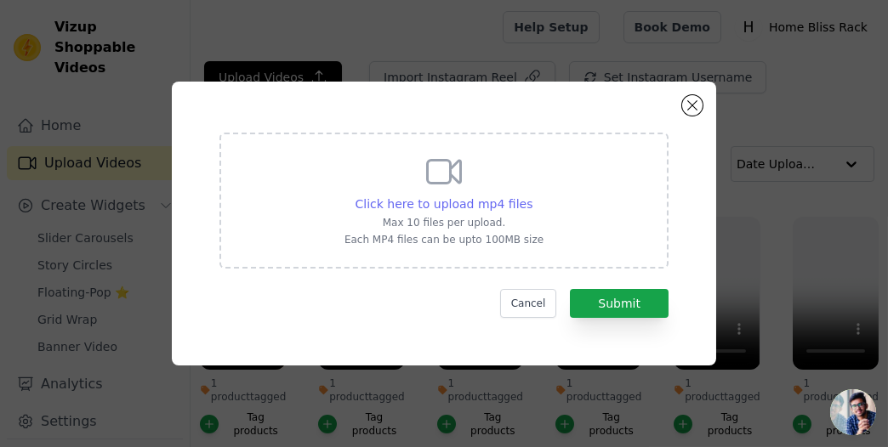
click at [466, 201] on span "Click here to upload mp4 files" at bounding box center [445, 204] width 178 height 14
click at [532, 196] on input "Click here to upload mp4 files Max 10 files per upload. Each MP4 files can be u…" at bounding box center [532, 195] width 1 height 1
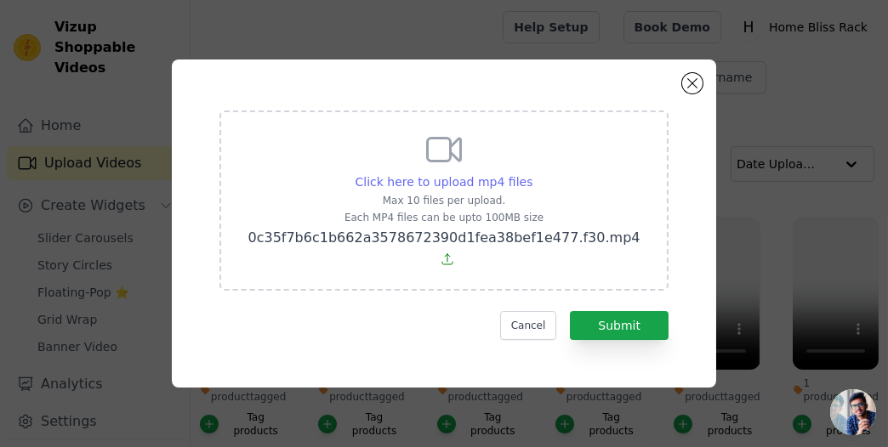
click at [445, 185] on span "Click here to upload mp4 files" at bounding box center [445, 182] width 178 height 14
click at [532, 174] on input "Click here to upload mp4 files Max 10 files per upload. Each MP4 files can be u…" at bounding box center [532, 173] width 1 height 1
type input "C:\fakepath\22b9036fede674afe2e14c63dd983041.mp4"
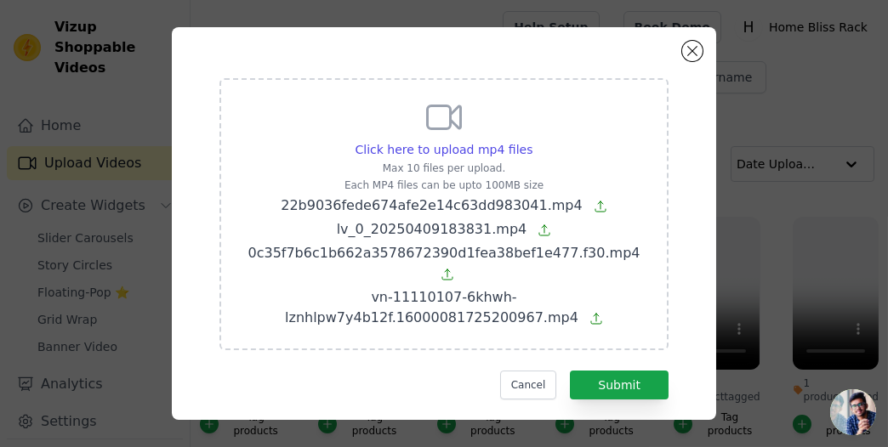
click at [579, 332] on form "Click here to upload mp4 files Max 10 files per upload. Each MP4 files can be u…" at bounding box center [443, 239] width 449 height 322
click at [586, 371] on button "Submit" at bounding box center [619, 385] width 99 height 29
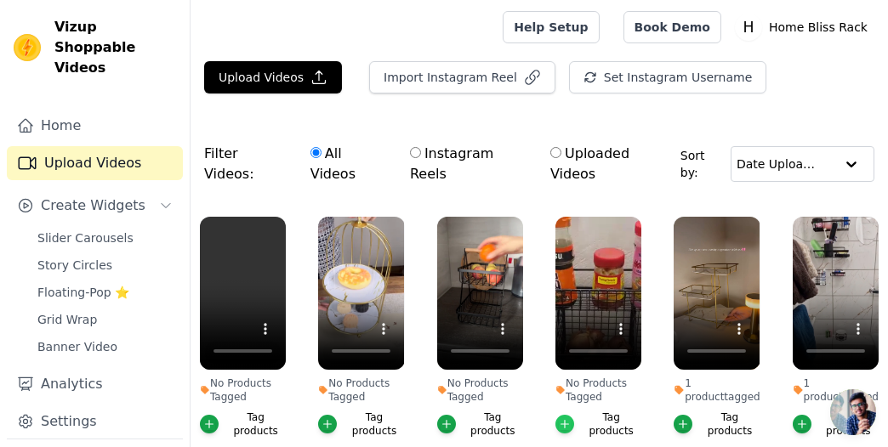
click at [561, 418] on icon "button" at bounding box center [565, 424] width 12 height 12
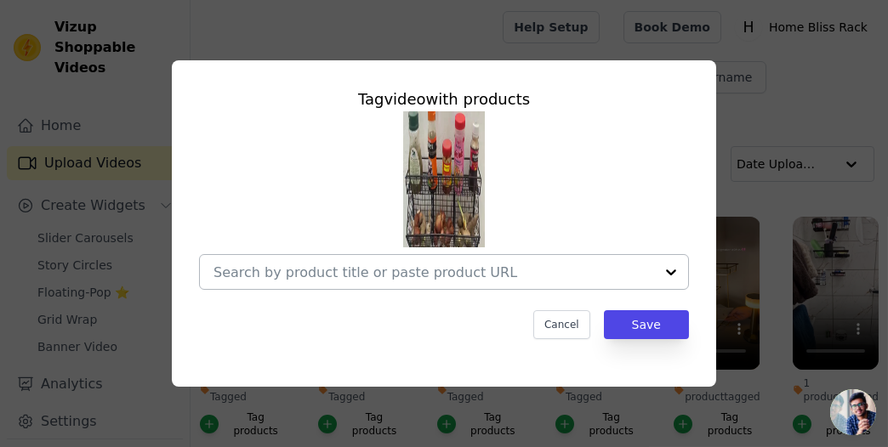
click at [491, 280] on div at bounding box center [433, 272] width 441 height 34
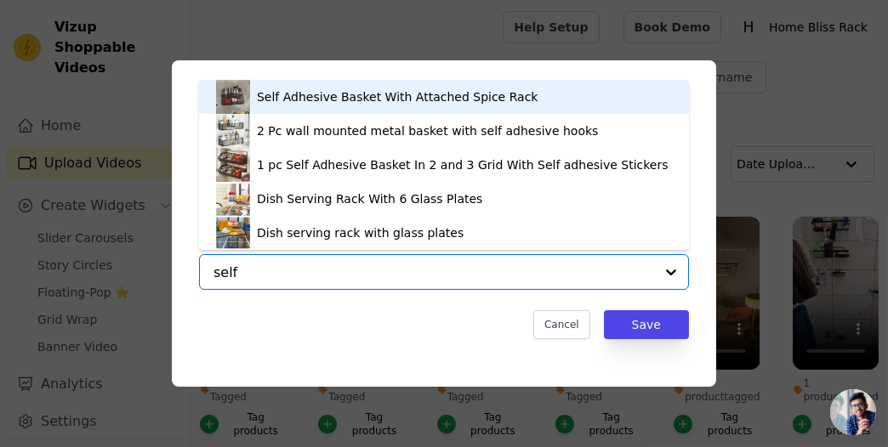
type input "self"
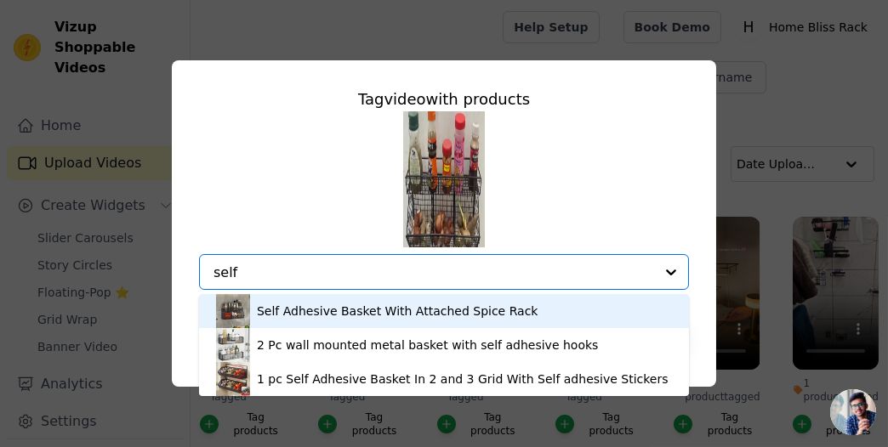
click at [448, 310] on div "Self Adhesive Basket With Attached Spice Rack" at bounding box center [398, 311] width 282 height 17
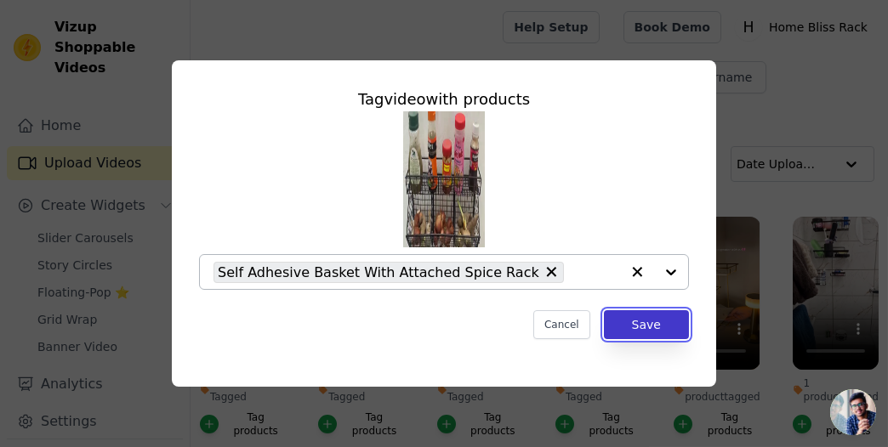
click at [639, 321] on button "Save" at bounding box center [646, 324] width 85 height 29
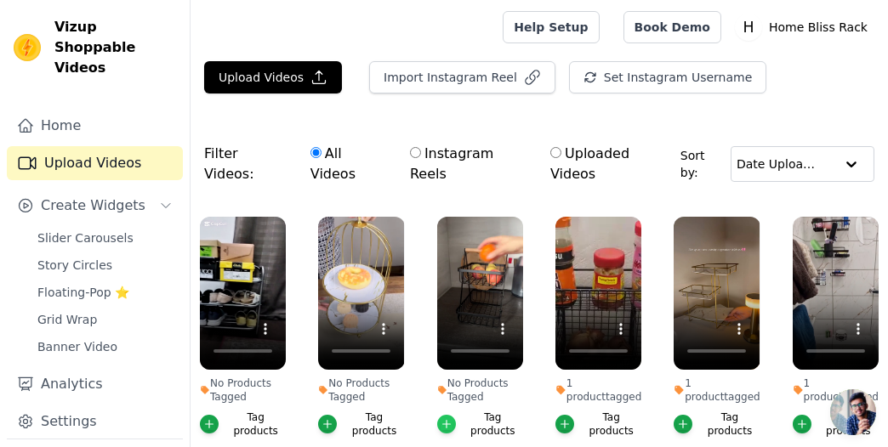
click at [446, 418] on icon "button" at bounding box center [447, 424] width 12 height 12
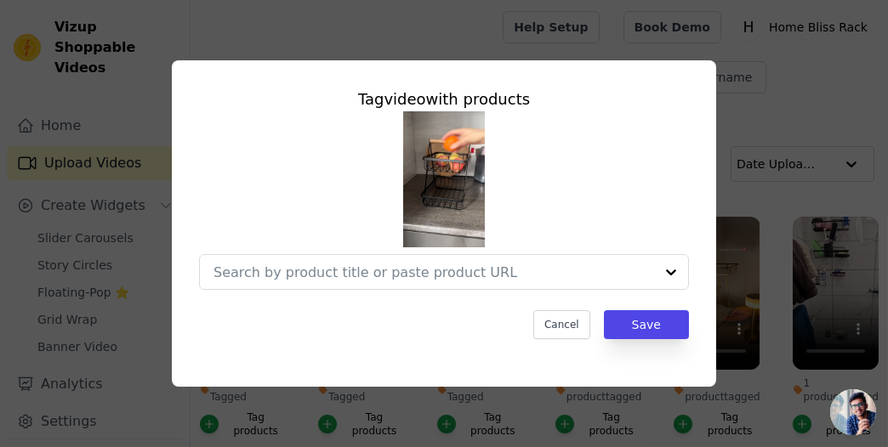
click at [485, 253] on div at bounding box center [444, 200] width 490 height 179
click at [470, 266] on input "No Products Tagged Tag video with products Cancel Save Tag products" at bounding box center [433, 273] width 441 height 16
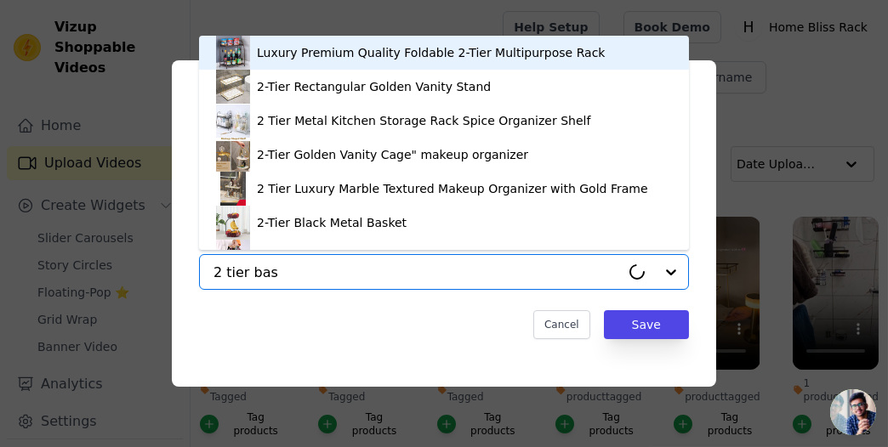
type input "2 tier bask"
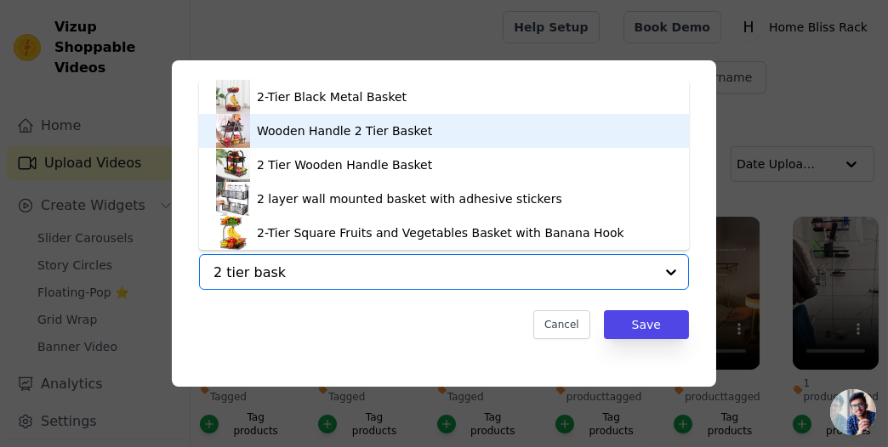
click at [542, 137] on div "Wooden Handle 2 Tier Basket" at bounding box center [444, 131] width 456 height 34
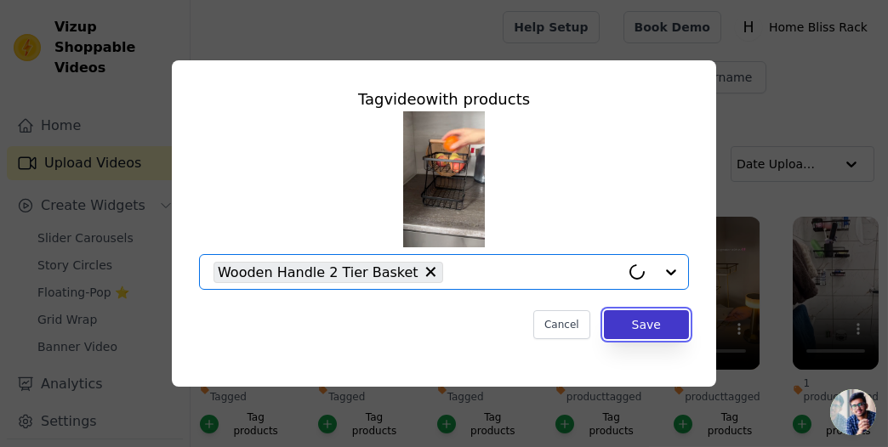
click at [649, 319] on button "Save" at bounding box center [646, 324] width 85 height 29
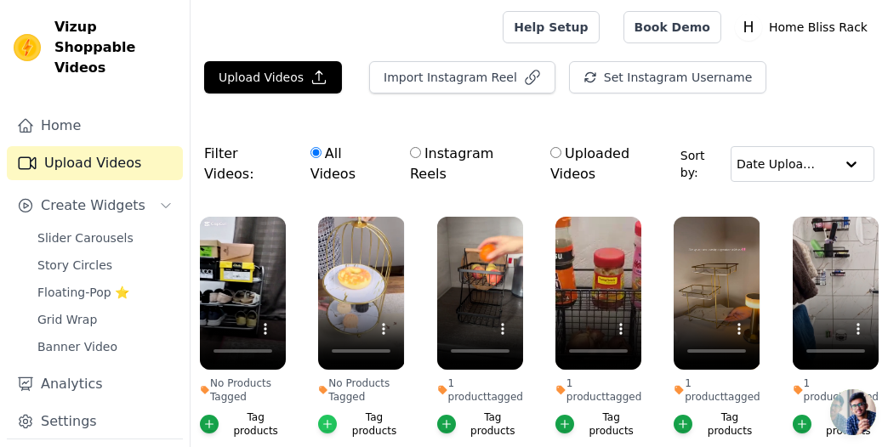
click at [322, 415] on div "button" at bounding box center [327, 424] width 19 height 19
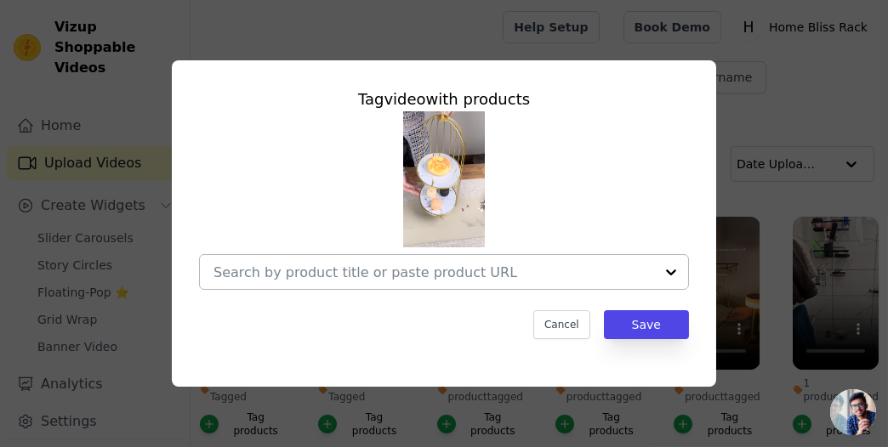
click at [361, 285] on div at bounding box center [433, 272] width 441 height 34
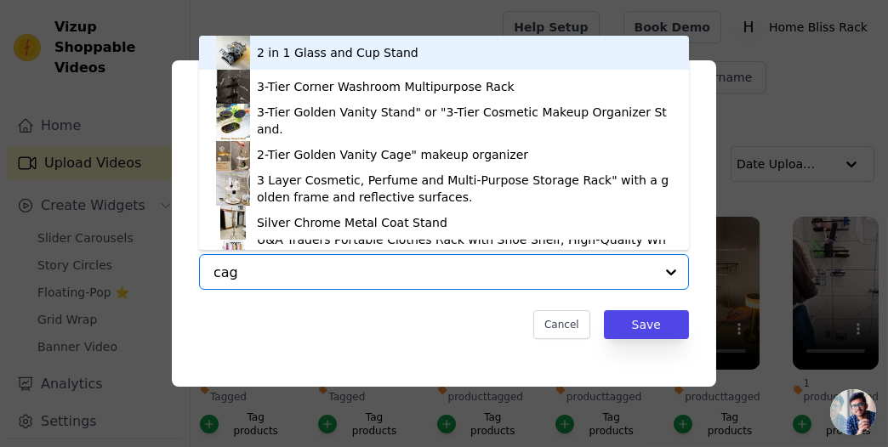
type input "cage"
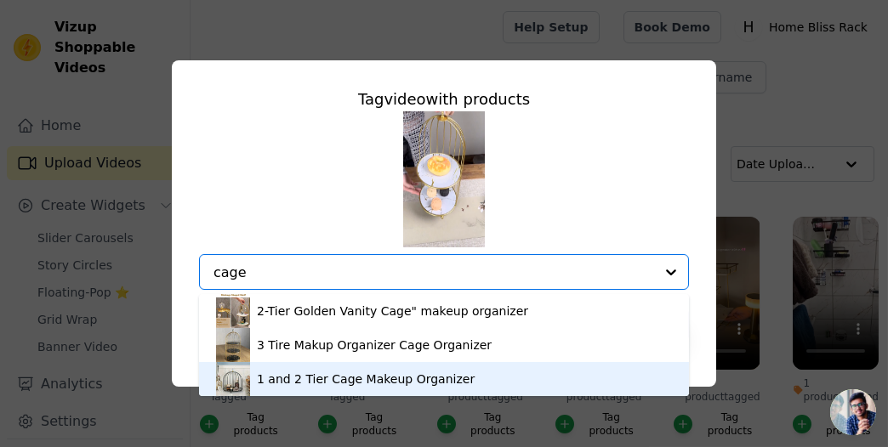
click at [343, 373] on div "1 and 2 Tier Cage Makeup Organizer" at bounding box center [366, 379] width 218 height 17
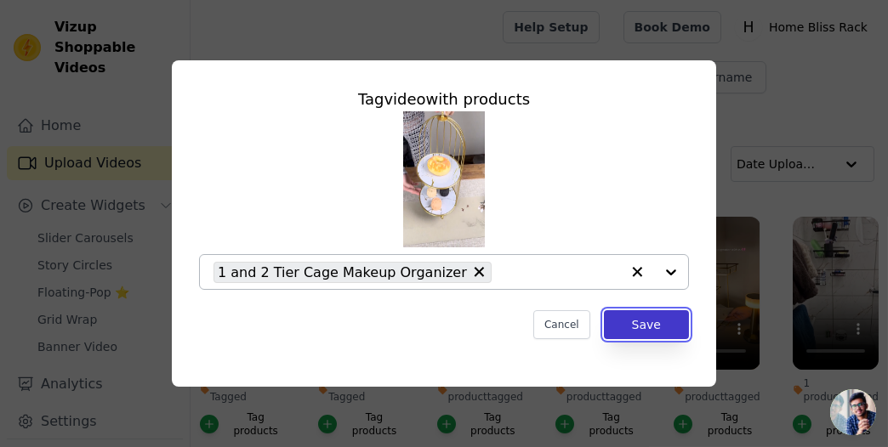
click at [619, 325] on button "Save" at bounding box center [646, 324] width 85 height 29
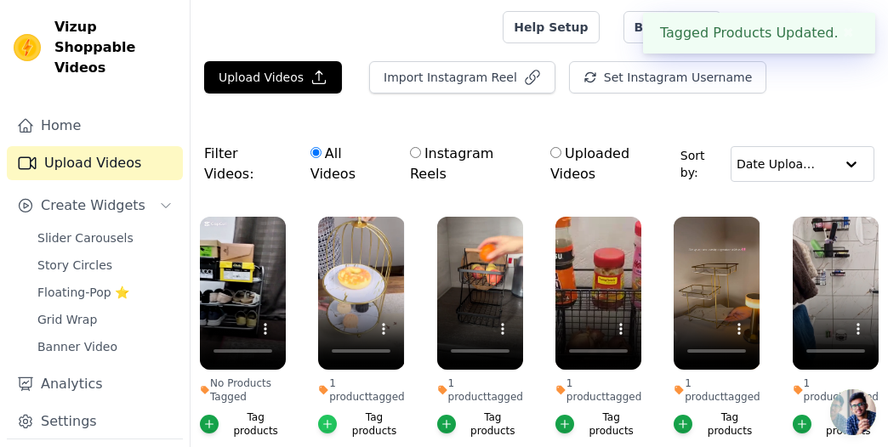
click at [330, 418] on icon "button" at bounding box center [328, 424] width 12 height 12
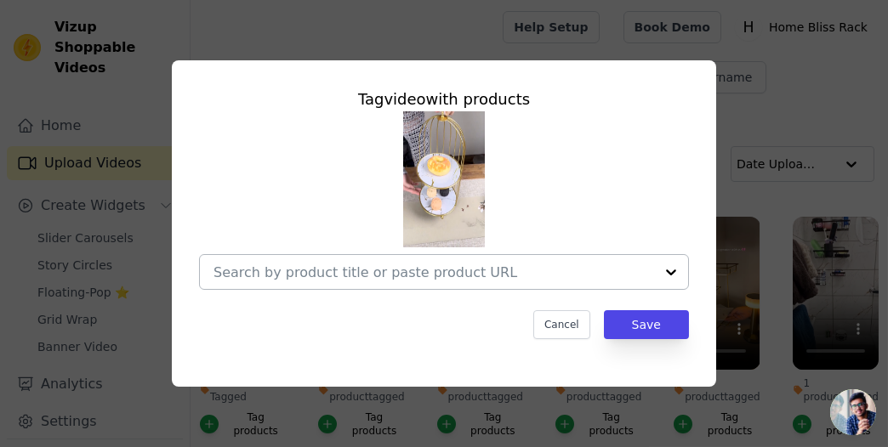
click at [451, 267] on input "1 product tagged Tag video with products Cancel Save Tag products" at bounding box center [433, 273] width 441 height 16
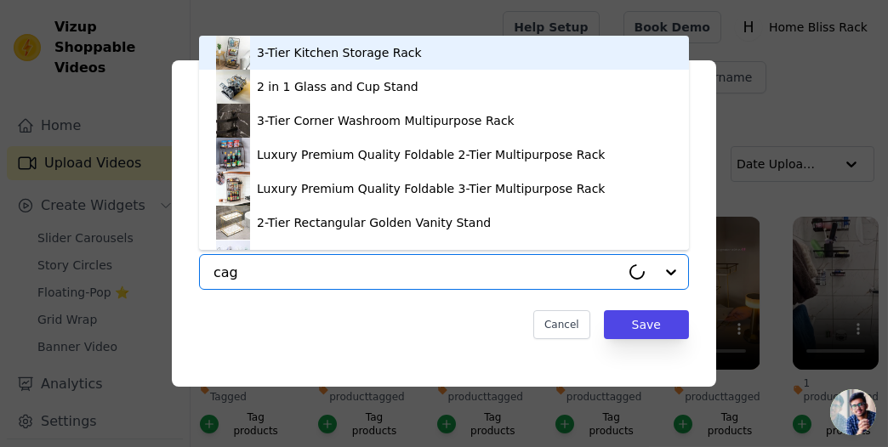
type input "cage"
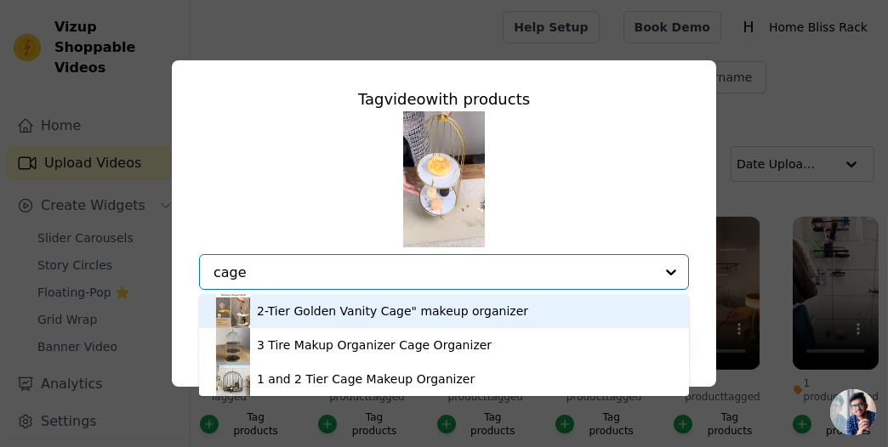
click at [412, 302] on div "2-Tier Golden Vanity Cage" makeup organizer" at bounding box center [444, 311] width 456 height 34
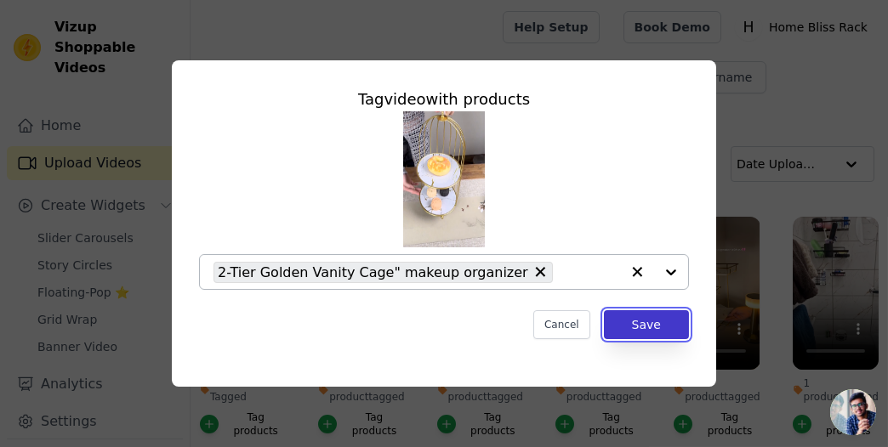
click at [657, 323] on button "Save" at bounding box center [646, 324] width 85 height 29
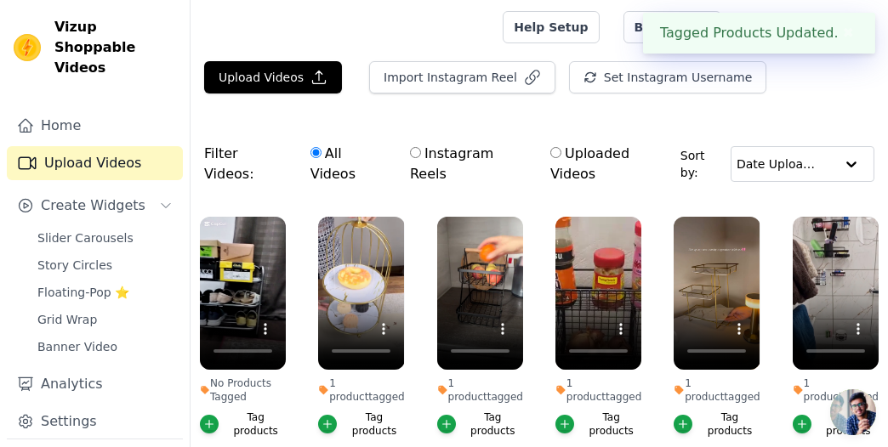
click at [270, 411] on div "Tag products" at bounding box center [255, 424] width 60 height 27
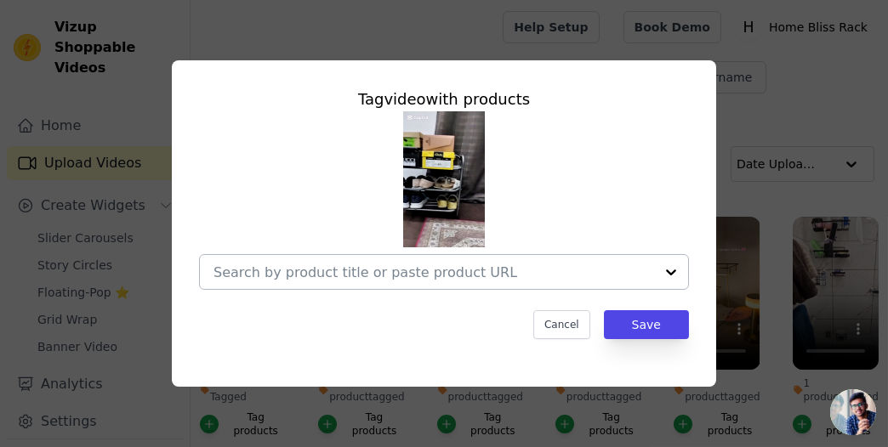
click at [350, 268] on input "No Products Tagged Tag video with products Cancel Save Tag products" at bounding box center [433, 273] width 441 height 16
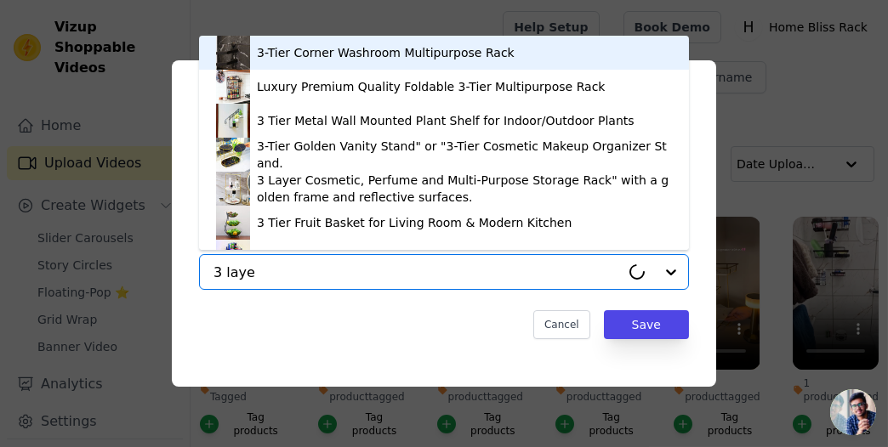
type input "3 layer"
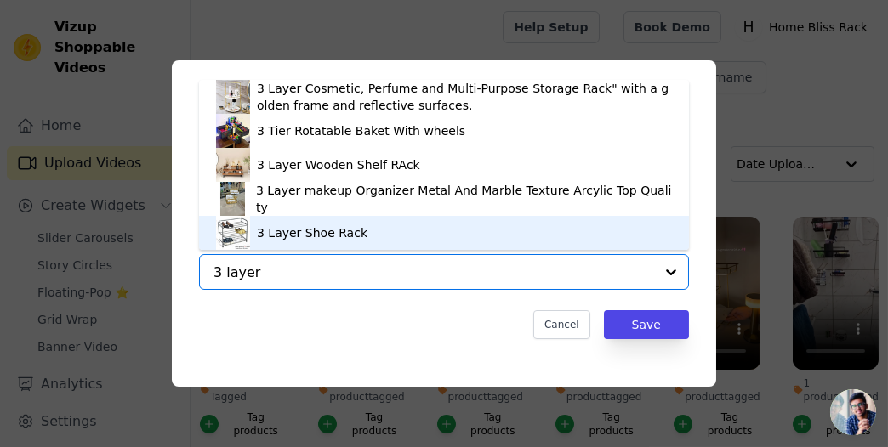
click at [380, 227] on div "3 Layer Shoe Rack" at bounding box center [444, 233] width 456 height 34
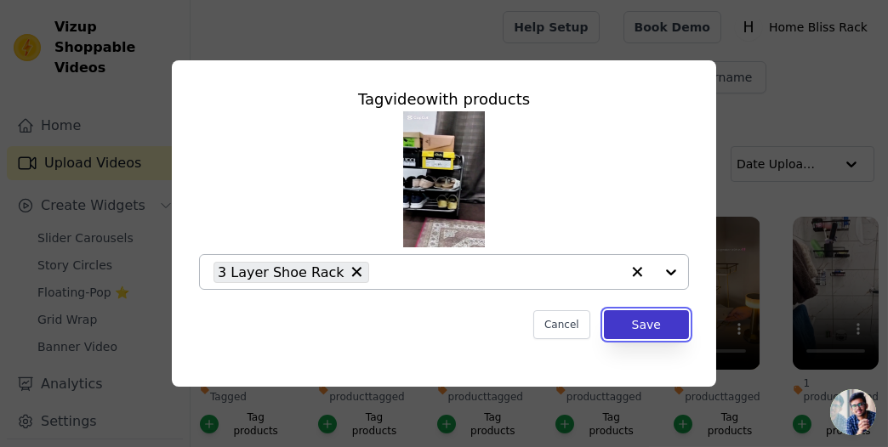
click at [648, 322] on button "Save" at bounding box center [646, 324] width 85 height 29
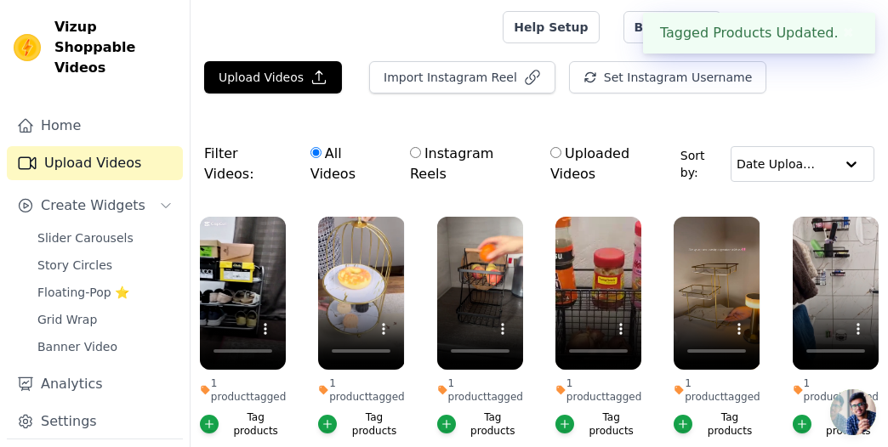
click at [796, 77] on div "Upload Videos Import Instagram Reel Set Instagram Username Import Latest IG Ree…" at bounding box center [539, 84] width 697 height 46
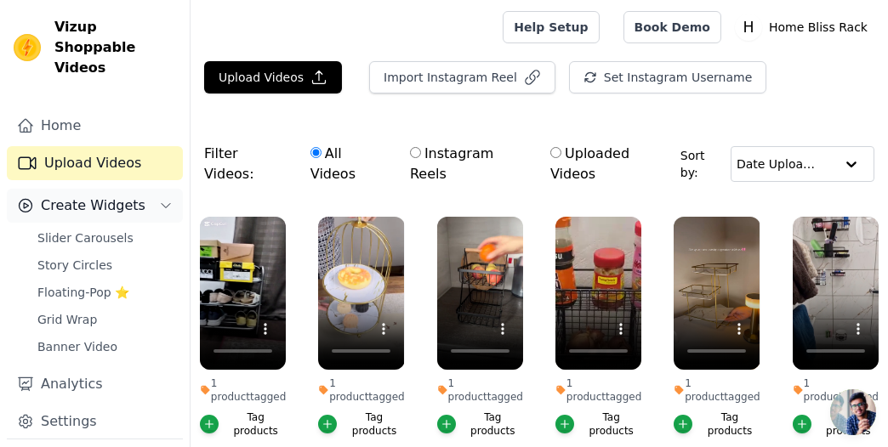
click at [153, 189] on button "Create Widgets" at bounding box center [95, 206] width 176 height 34
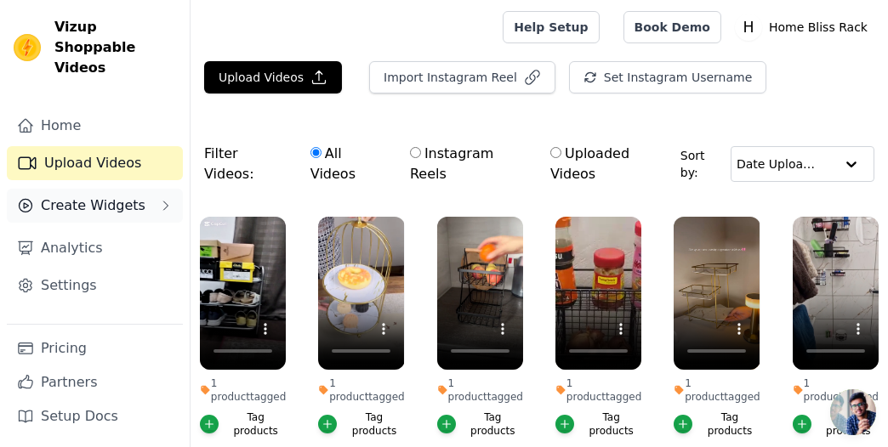
click at [153, 189] on button "Create Widgets" at bounding box center [95, 206] width 176 height 34
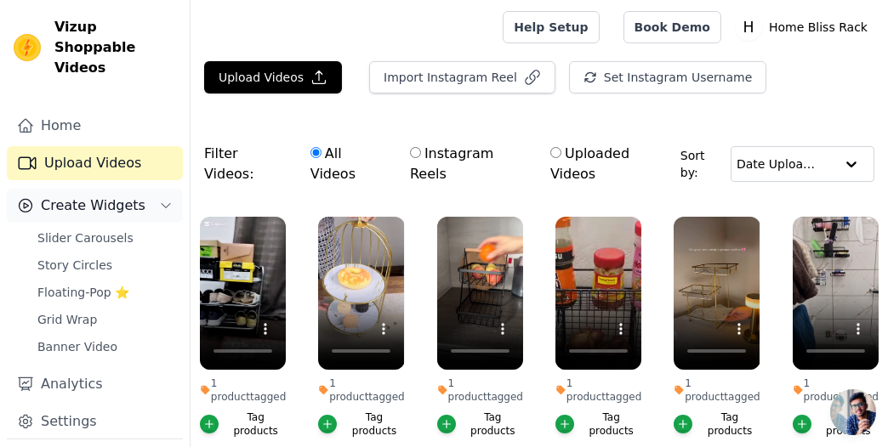
click at [164, 189] on button "Create Widgets" at bounding box center [95, 206] width 176 height 34
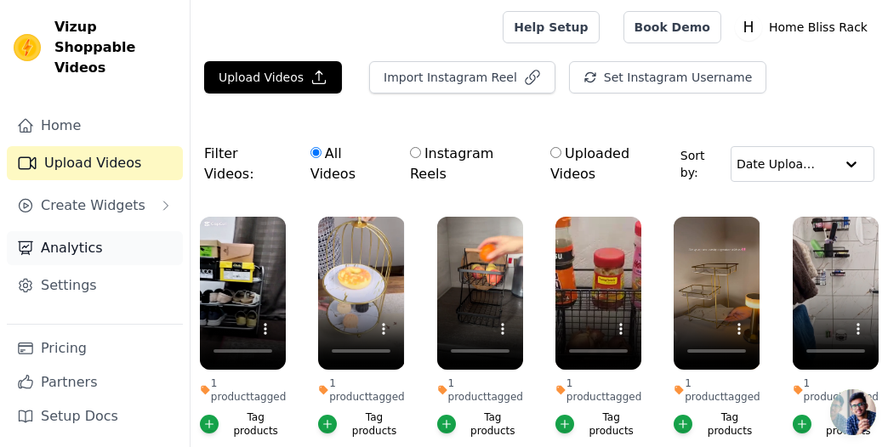
click at [137, 231] on link "Analytics" at bounding box center [95, 248] width 176 height 34
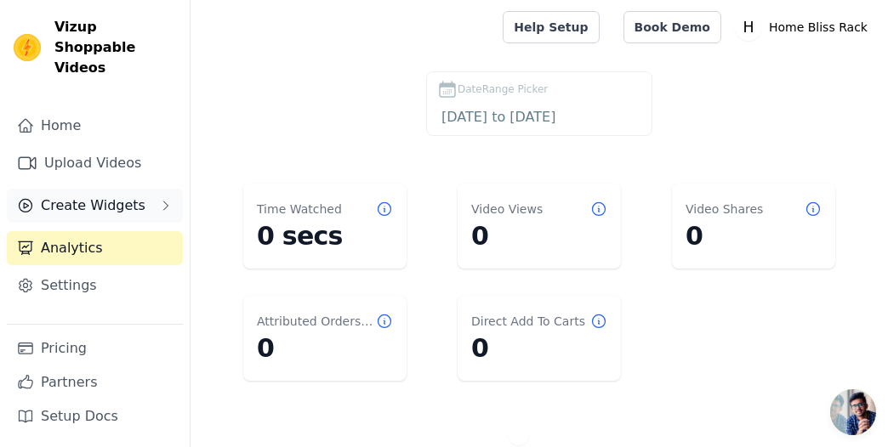
click at [138, 189] on button "Create Widgets" at bounding box center [95, 206] width 176 height 34
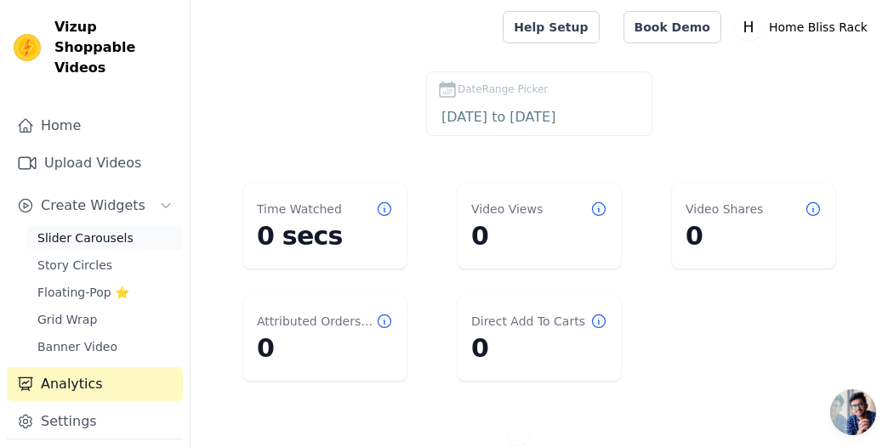
click at [124, 226] on link "Slider Carousels" at bounding box center [105, 238] width 156 height 24
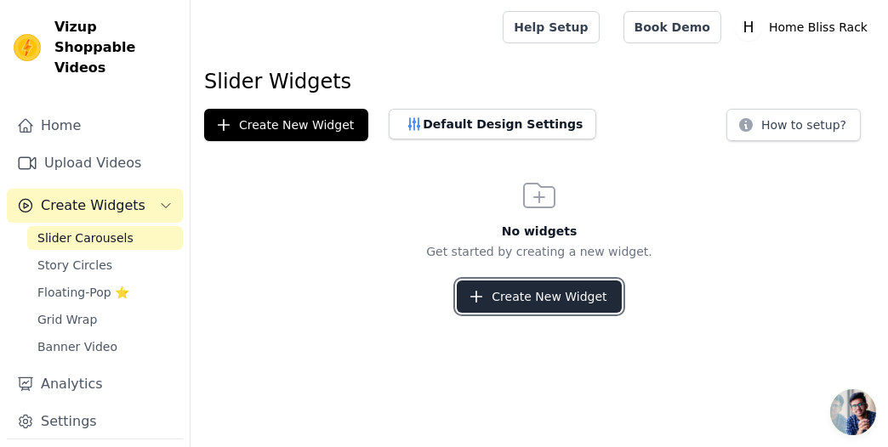
click at [481, 299] on icon "button" at bounding box center [476, 297] width 11 height 11
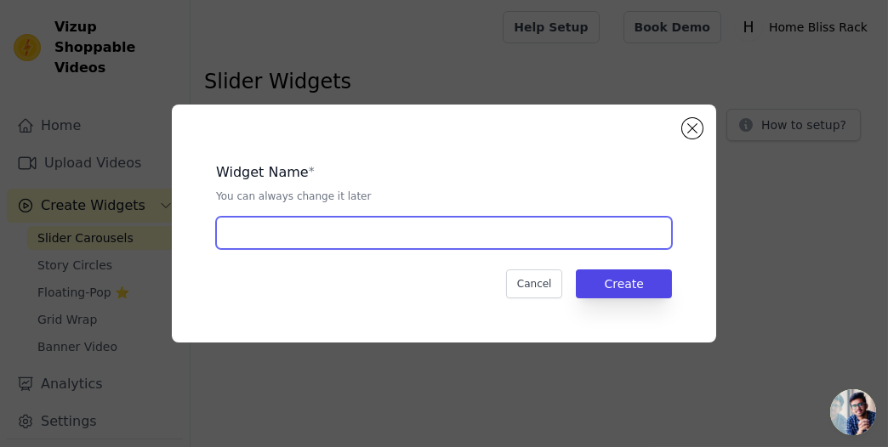
click at [517, 238] on input "text" at bounding box center [444, 233] width 456 height 32
type input "O"
type input "Customer Shared Videos"
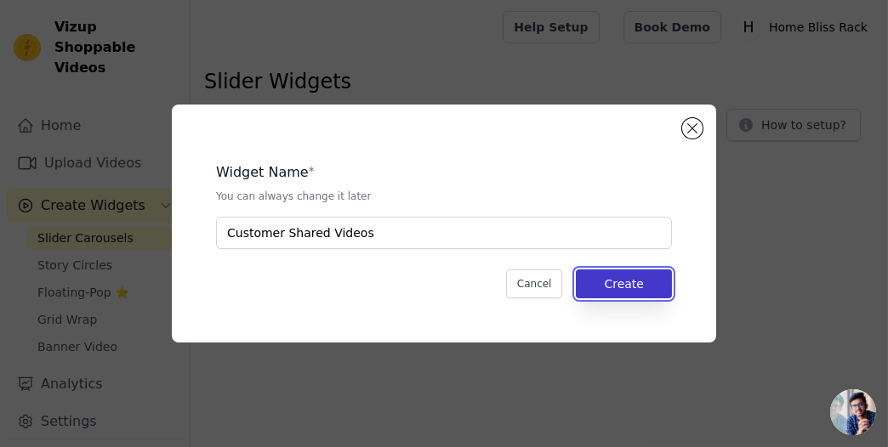
click at [636, 279] on button "Create" at bounding box center [624, 284] width 96 height 29
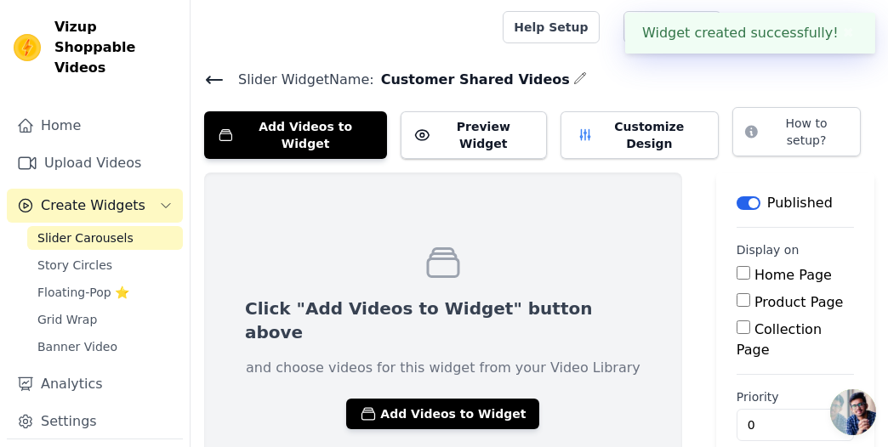
scroll to position [34, 0]
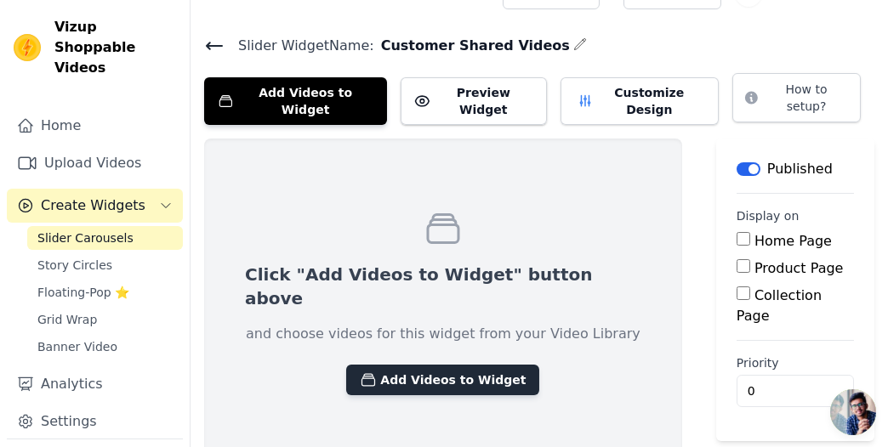
click at [361, 365] on button "Add Videos to Widget" at bounding box center [442, 380] width 193 height 31
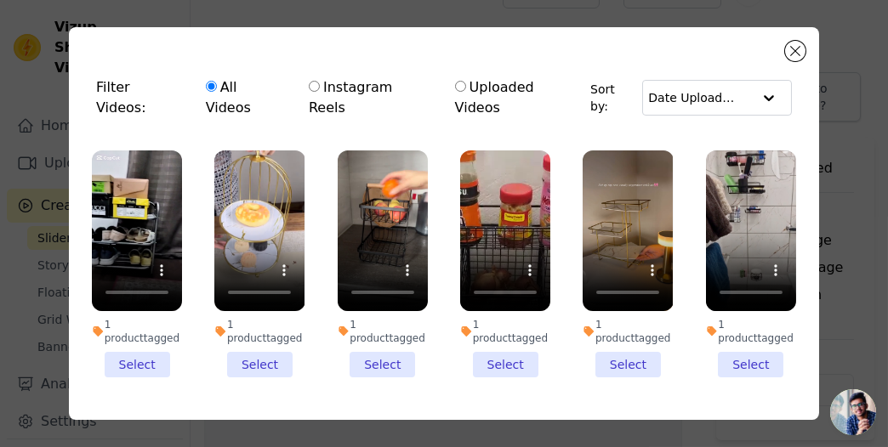
click at [124, 325] on li "1 product tagged Select" at bounding box center [137, 264] width 90 height 227
click at [0, 0] on input "1 product tagged Select" at bounding box center [0, 0] width 0 height 0
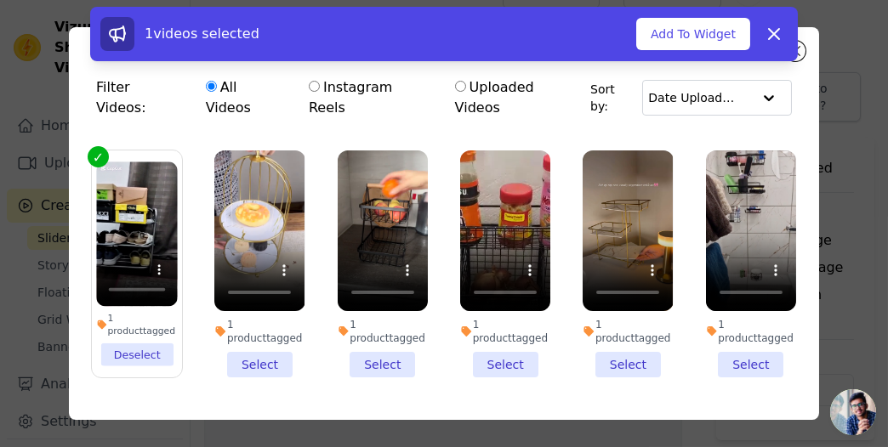
click at [241, 327] on li "1 product tagged Select" at bounding box center [259, 264] width 90 height 227
click at [0, 0] on input "1 product tagged Select" at bounding box center [0, 0] width 0 height 0
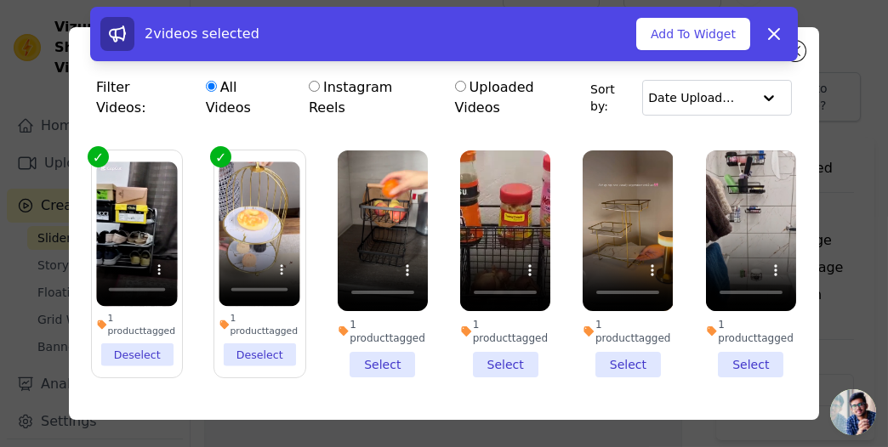
click at [504, 325] on li "1 product tagged Select" at bounding box center [505, 264] width 90 height 227
click at [0, 0] on input "1 product tagged Select" at bounding box center [0, 0] width 0 height 0
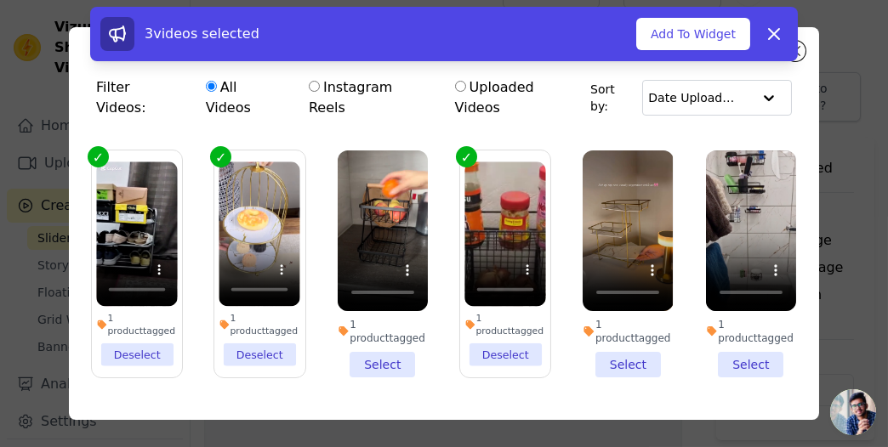
click at [742, 325] on li "1 product tagged Select" at bounding box center [751, 264] width 90 height 227
click at [0, 0] on input "1 product tagged Select" at bounding box center [0, 0] width 0 height 0
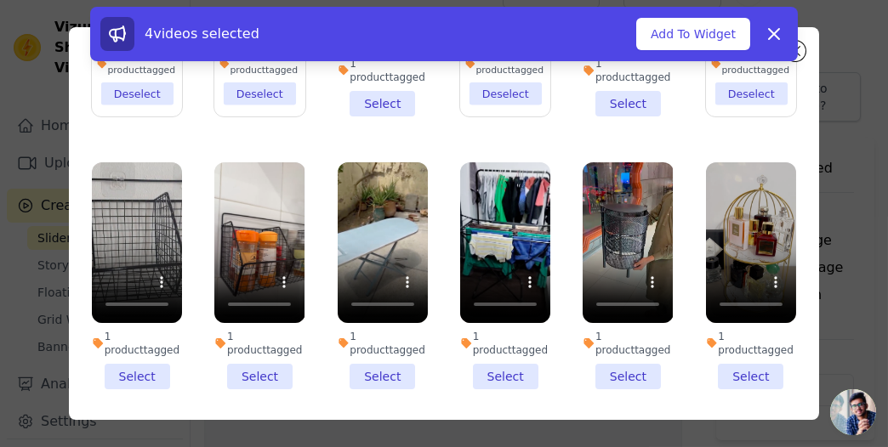
scroll to position [134, 0]
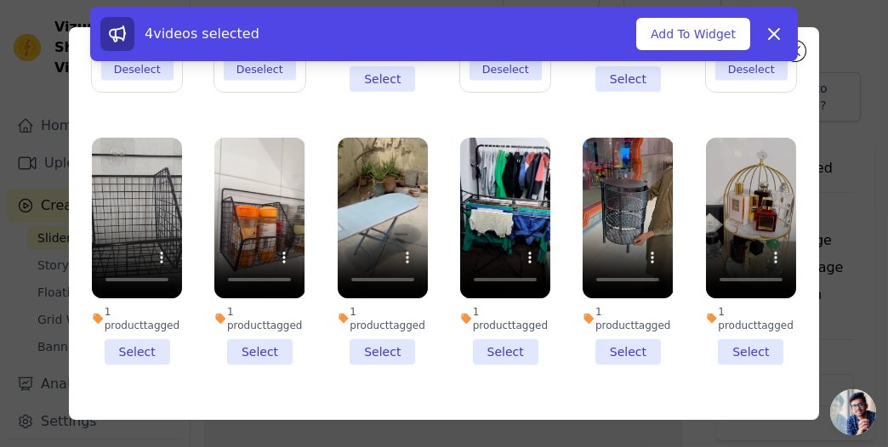
click at [139, 299] on li "1 product tagged Select" at bounding box center [137, 251] width 90 height 227
click at [0, 0] on input "1 product tagged Select" at bounding box center [0, 0] width 0 height 0
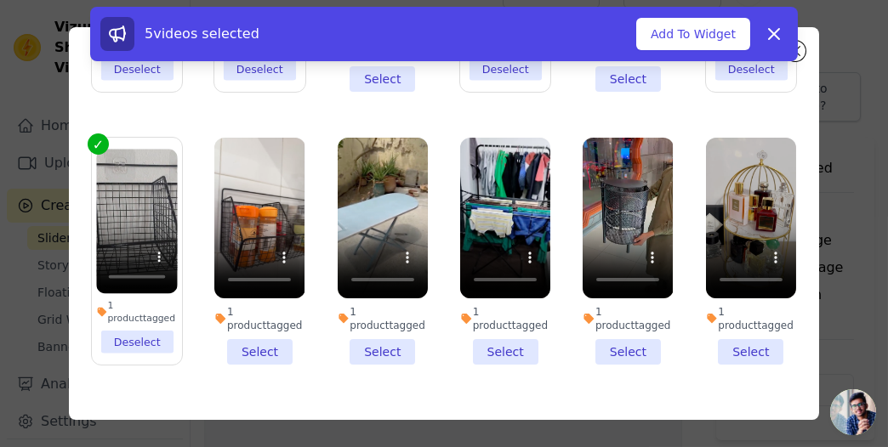
click at [240, 299] on li "1 product tagged Select" at bounding box center [259, 251] width 90 height 227
click at [0, 0] on input "1 product tagged Select" at bounding box center [0, 0] width 0 height 0
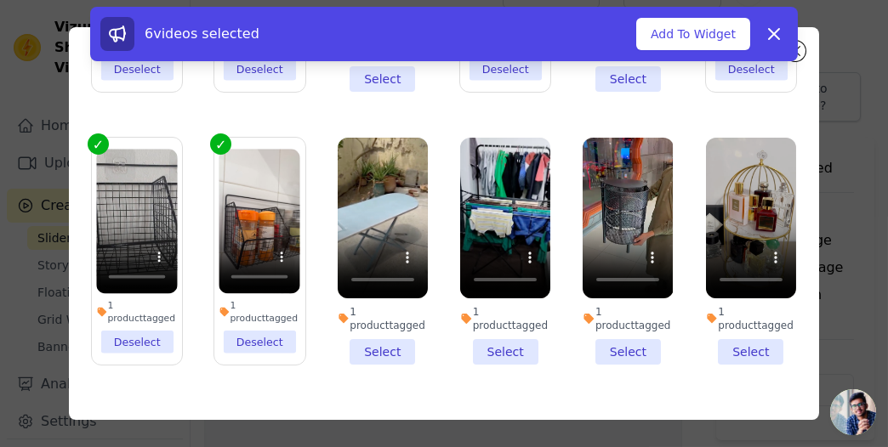
click at [612, 299] on li "1 product tagged Select" at bounding box center [628, 251] width 90 height 227
click at [0, 0] on input "1 product tagged Select" at bounding box center [0, 0] width 0 height 0
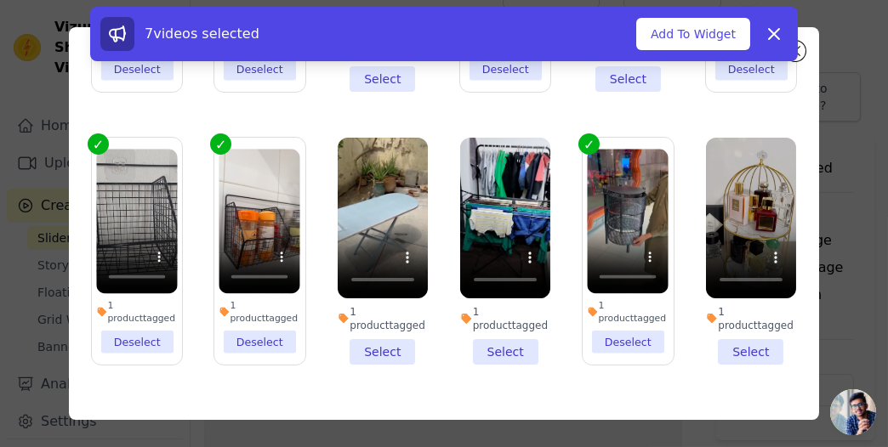
click at [507, 303] on li "1 product tagged Select" at bounding box center [505, 251] width 90 height 227
click at [0, 0] on input "1 product tagged Select" at bounding box center [0, 0] width 0 height 0
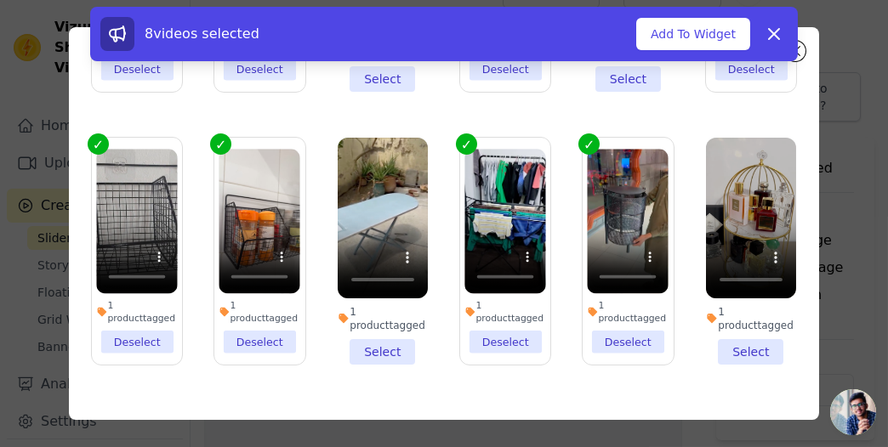
click at [753, 305] on li "1 product tagged Select" at bounding box center [751, 251] width 90 height 227
click at [0, 0] on input "1 product tagged Select" at bounding box center [0, 0] width 0 height 0
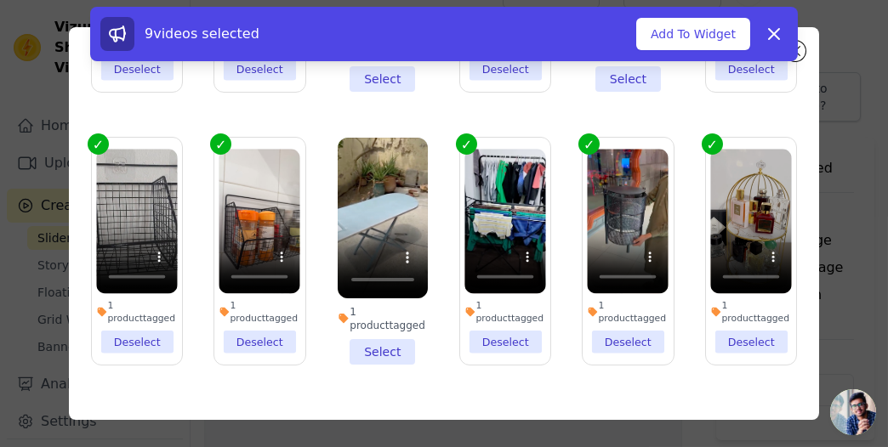
click at [373, 297] on li "1 product tagged Select" at bounding box center [383, 251] width 90 height 227
click at [0, 0] on input "1 product tagged Select" at bounding box center [0, 0] width 0 height 0
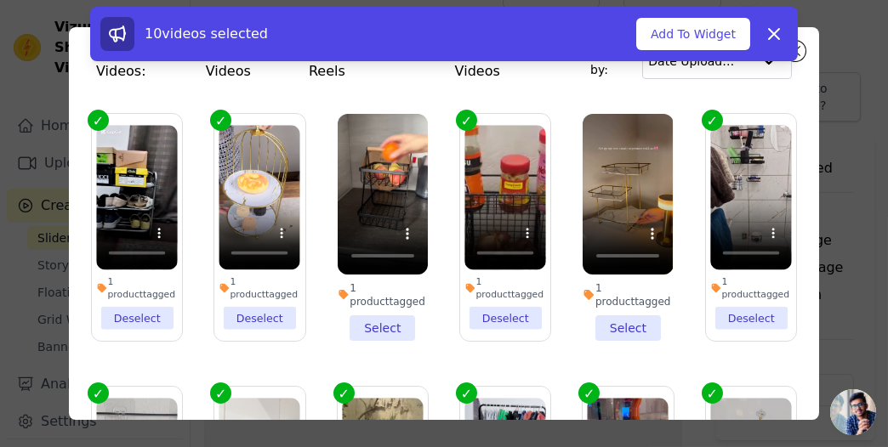
scroll to position [37, 0]
click at [367, 292] on li "1 product tagged Select" at bounding box center [383, 227] width 90 height 227
click at [0, 0] on input "1 product tagged Select" at bounding box center [0, 0] width 0 height 0
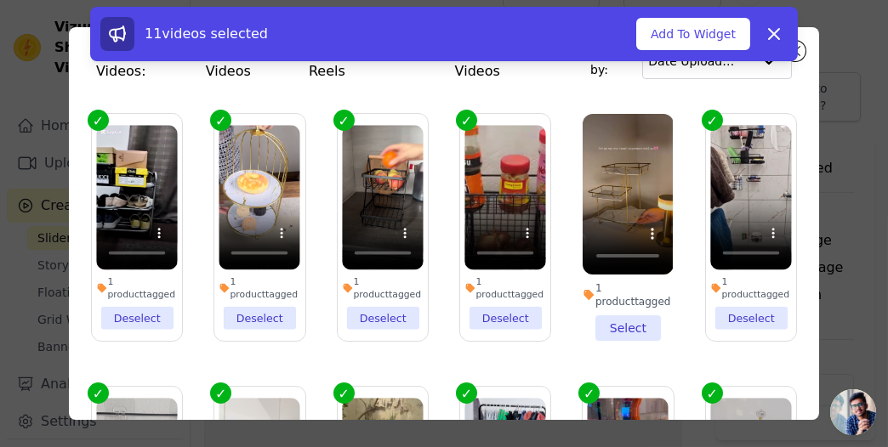
click at [623, 285] on li "1 product tagged Select" at bounding box center [628, 227] width 90 height 227
click at [0, 0] on input "1 product tagged Select" at bounding box center [0, 0] width 0 height 0
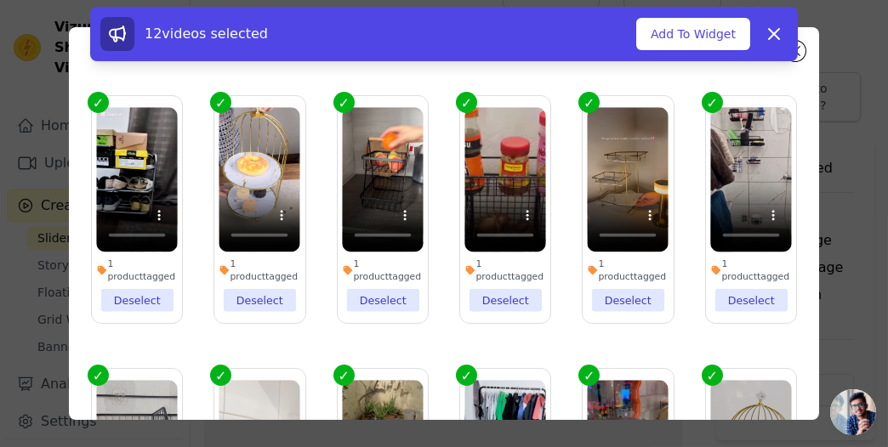
scroll to position [0, 0]
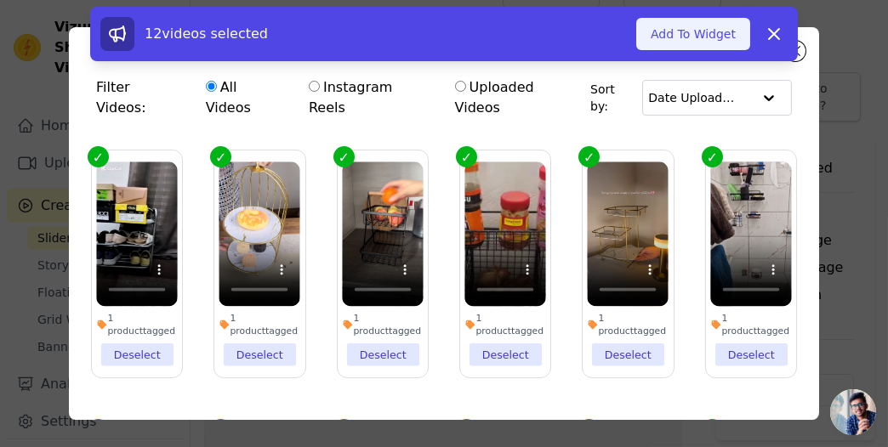
click at [703, 23] on button "Add To Widget" at bounding box center [693, 34] width 114 height 32
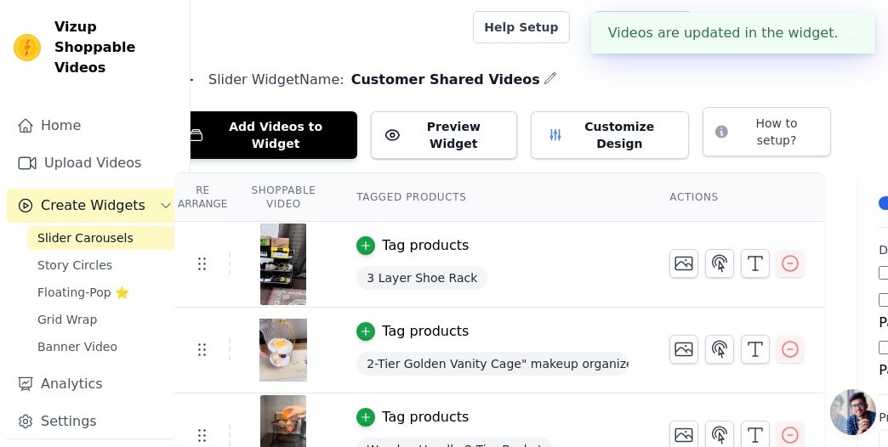
scroll to position [0, 32]
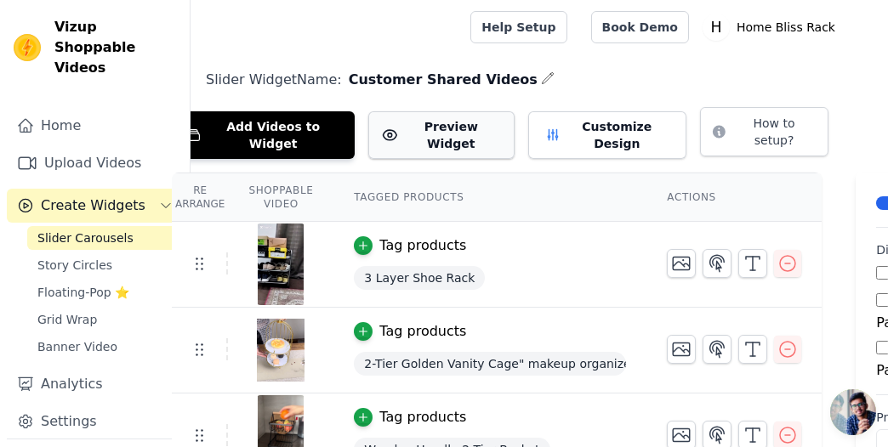
click at [441, 139] on button "Preview Widget" at bounding box center [440, 135] width 145 height 48
click at [566, 132] on button "Customize Design" at bounding box center [607, 135] width 159 height 48
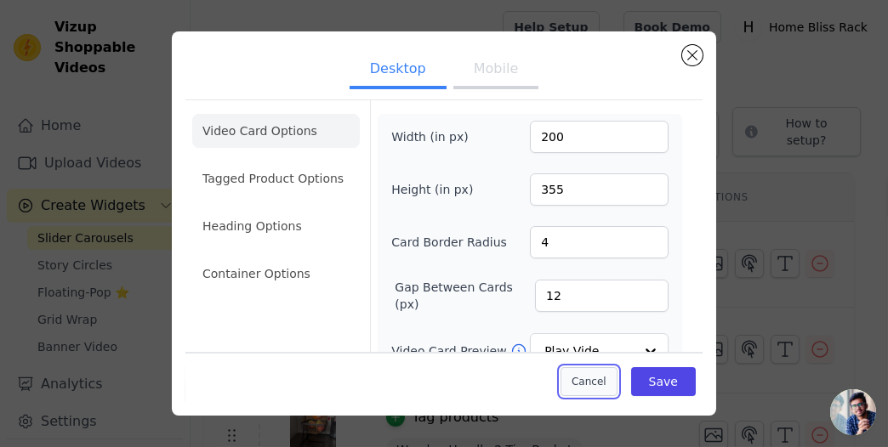
click at [597, 382] on button "Cancel" at bounding box center [589, 381] width 57 height 29
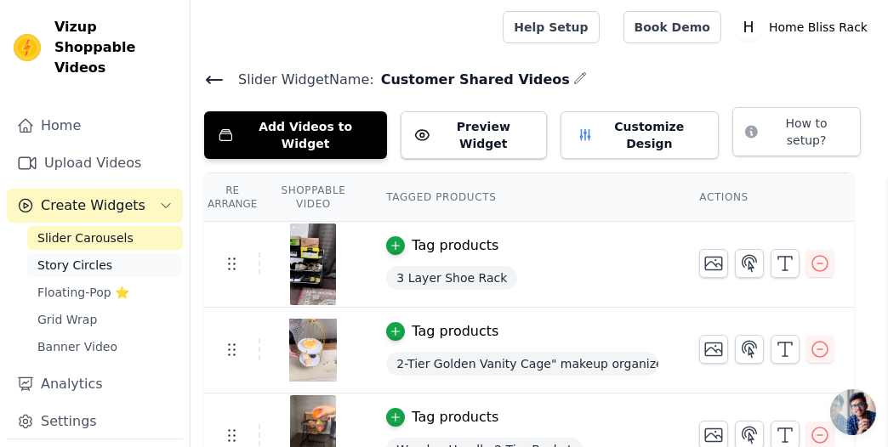
click at [60, 257] on span "Story Circles" at bounding box center [74, 265] width 75 height 17
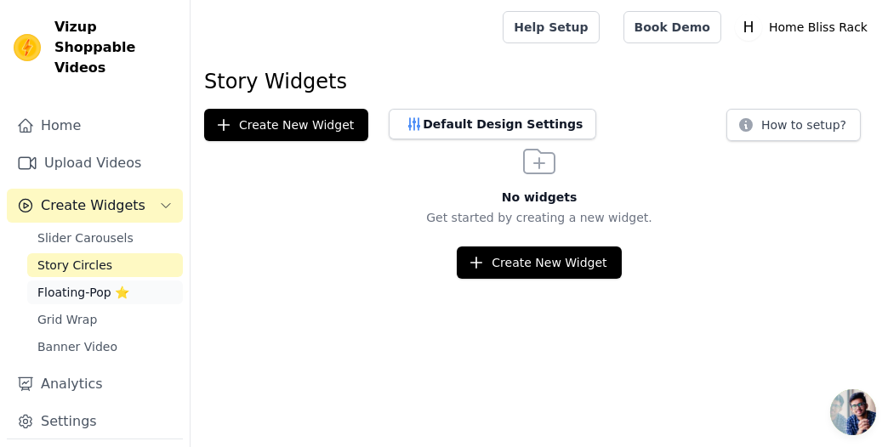
click at [142, 281] on link "Floating-Pop ⭐" at bounding box center [105, 293] width 156 height 24
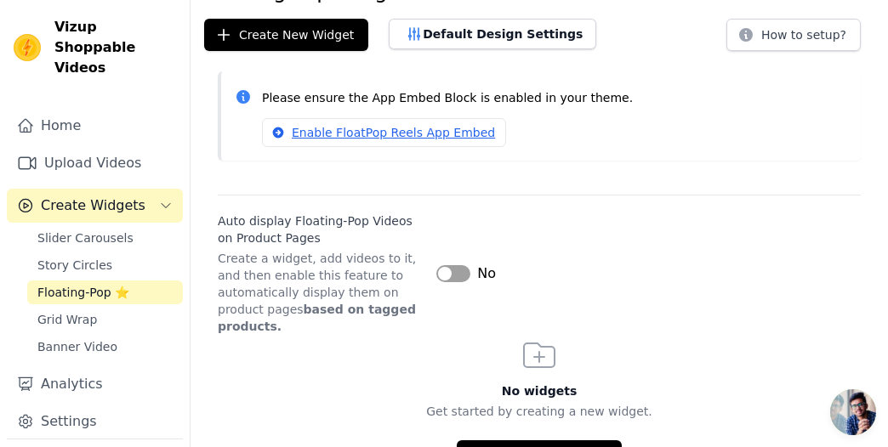
scroll to position [97, 0]
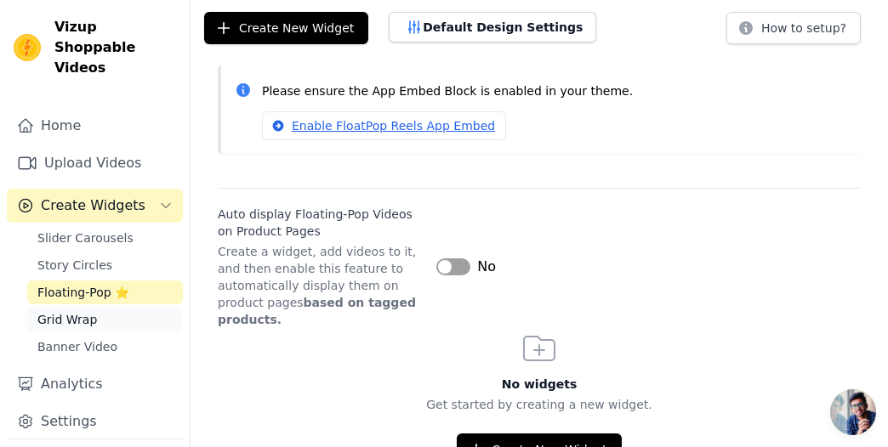
click at [141, 308] on link "Grid Wrap" at bounding box center [105, 320] width 156 height 24
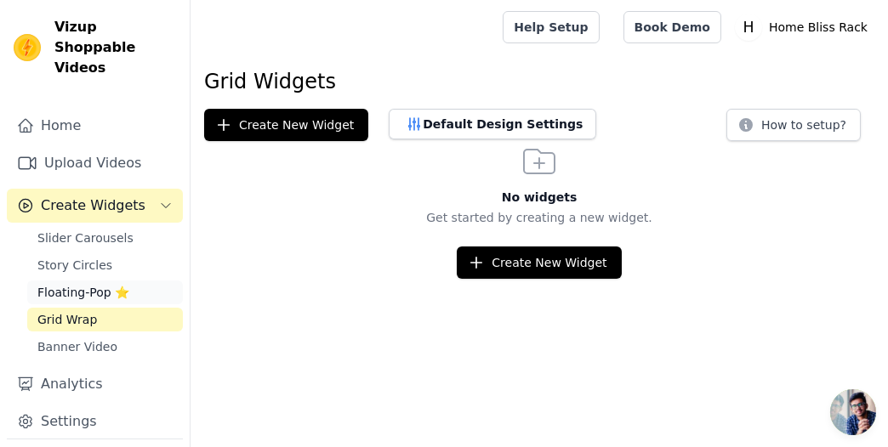
click at [151, 281] on link "Floating-Pop ⭐" at bounding box center [105, 293] width 156 height 24
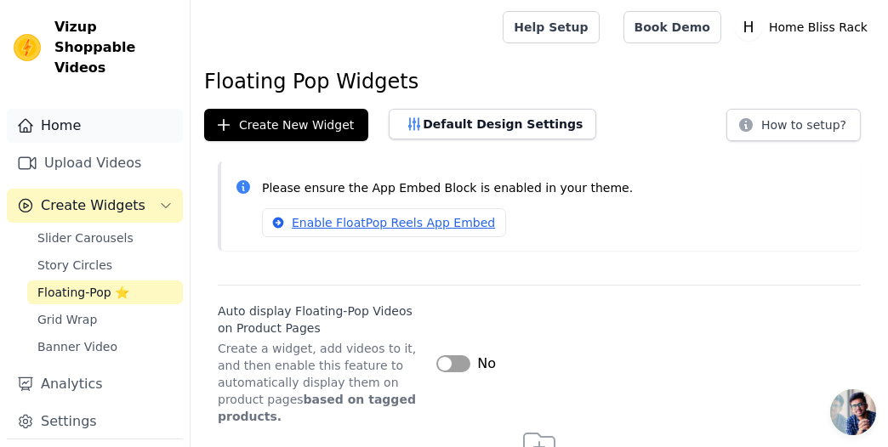
click at [101, 109] on link "Home" at bounding box center [95, 126] width 176 height 34
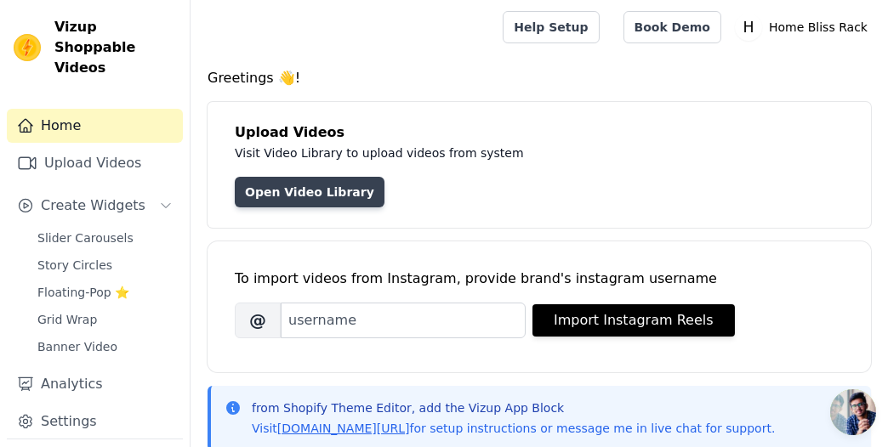
scroll to position [1, 0]
